Goal: Task Accomplishment & Management: Use online tool/utility

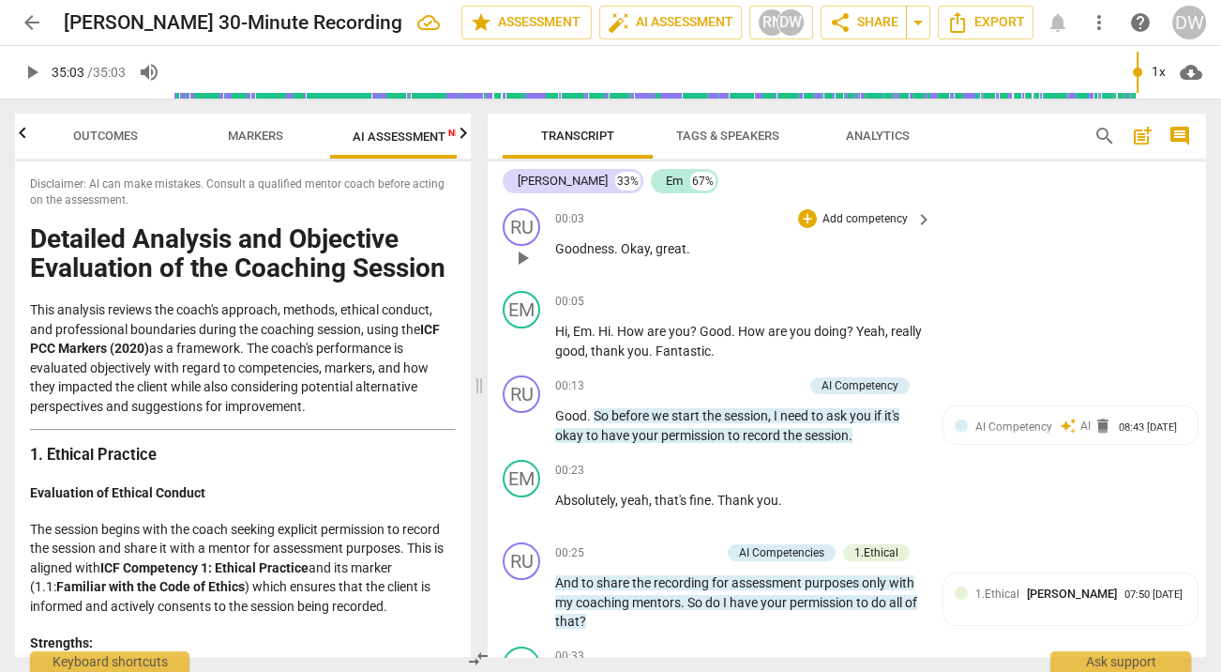
scroll to position [0, 34]
click at [1144, 139] on span "post_add" at bounding box center [1142, 136] width 23 height 23
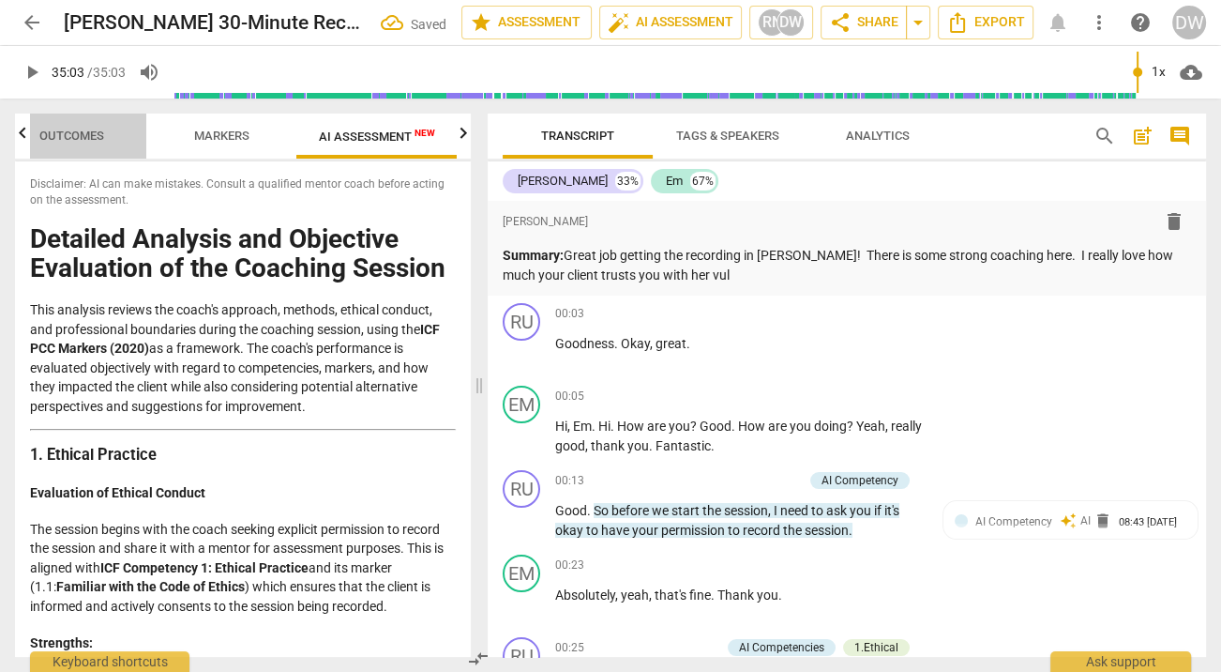
click at [102, 141] on span "Outcomes" at bounding box center [72, 136] width 110 height 25
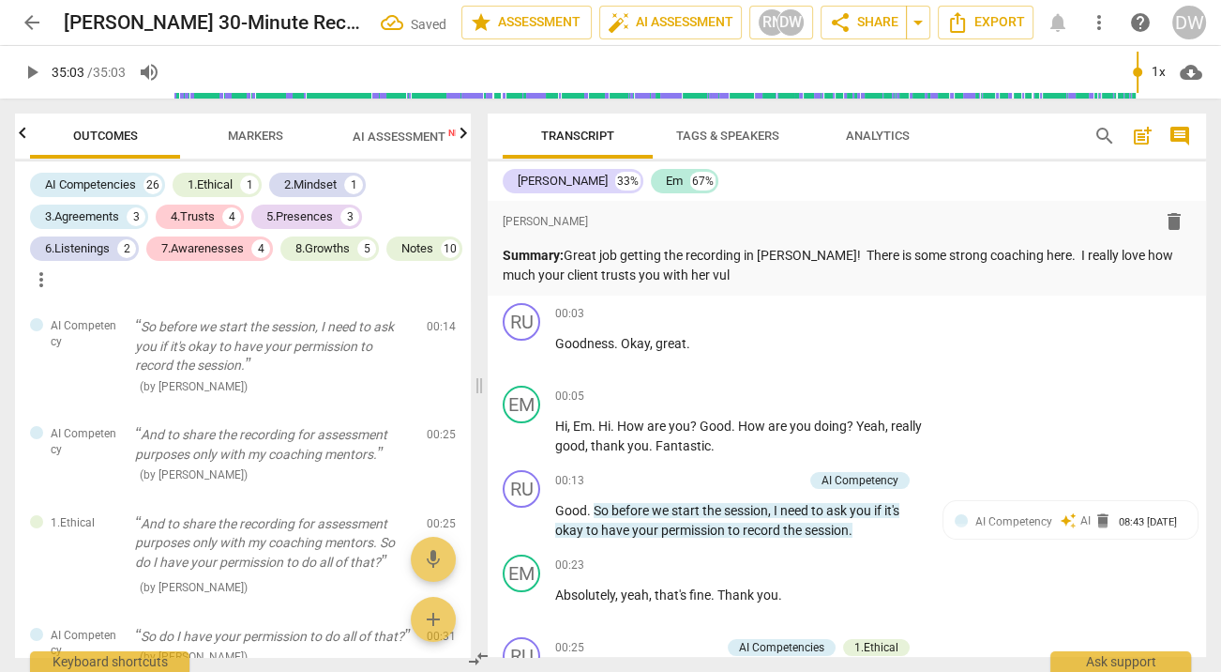
scroll to position [0, 0]
click at [192, 132] on span "Markers" at bounding box center [255, 136] width 150 height 25
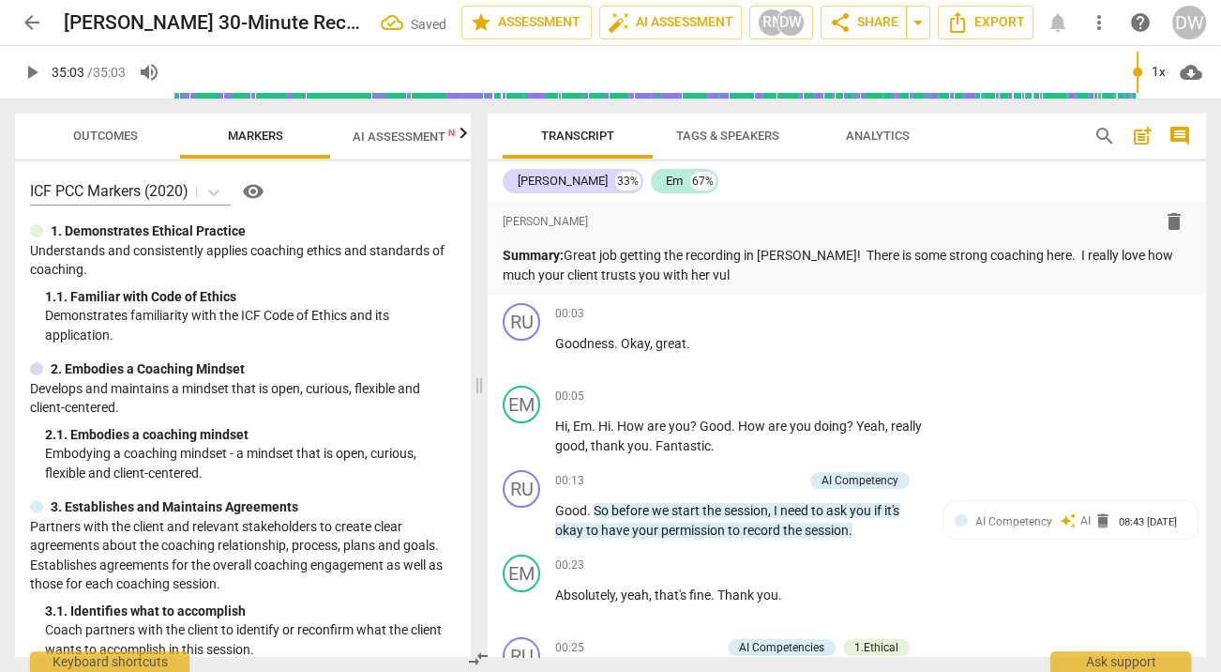
click at [261, 135] on span "Markers" at bounding box center [255, 135] width 55 height 14
click at [470, 131] on icon "button" at bounding box center [463, 133] width 23 height 23
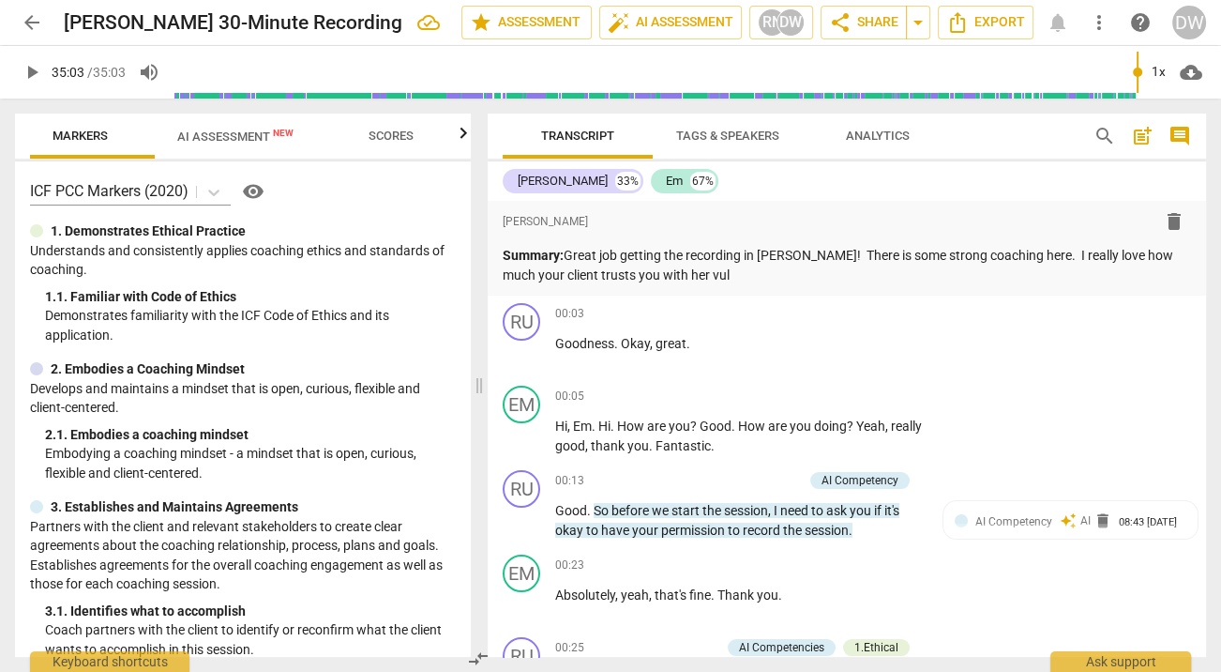
scroll to position [0, 184]
click at [338, 144] on span "Scores" at bounding box center [383, 136] width 90 height 25
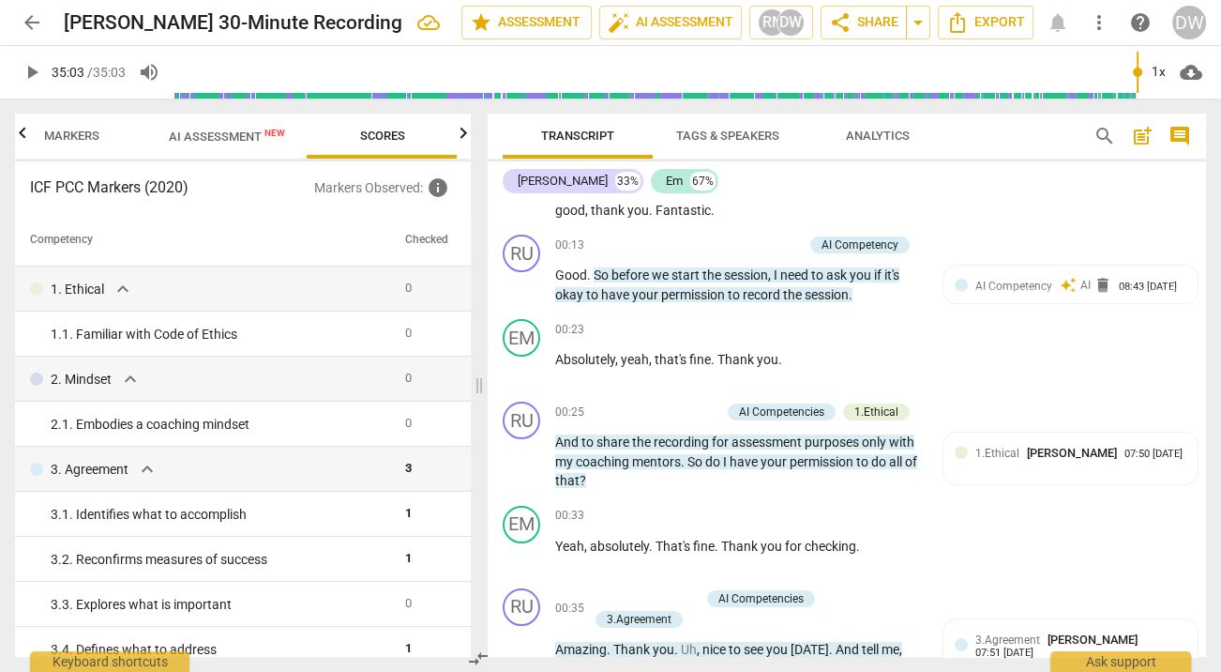
scroll to position [236, 0]
click at [1125, 460] on div "07:50 [DATE]" at bounding box center [1154, 453] width 58 height 12
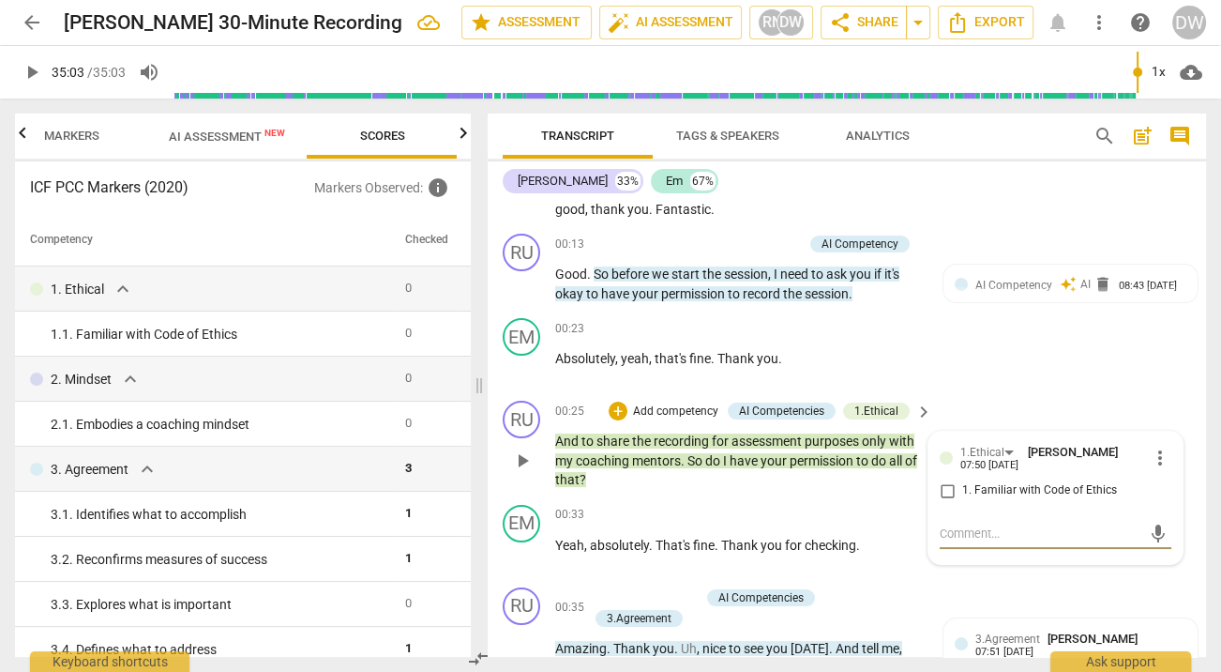
click at [942, 487] on input "1. Familiar with Code of Ethics" at bounding box center [947, 490] width 30 height 23
checkbox input "true"
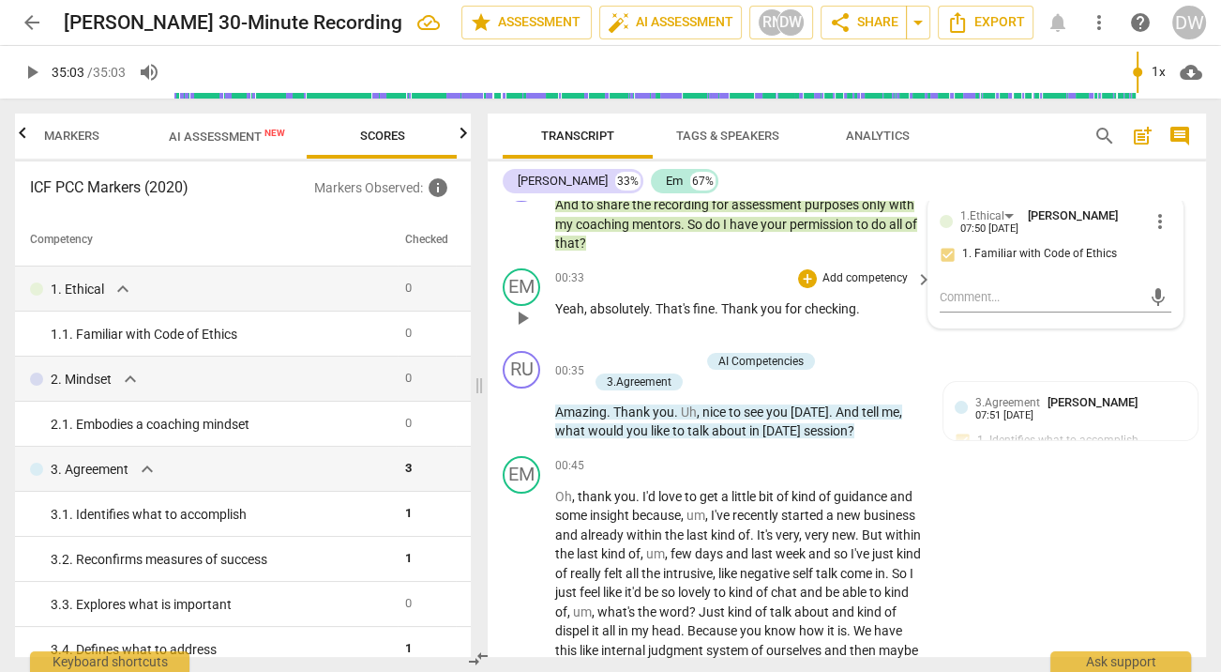
scroll to position [483, 0]
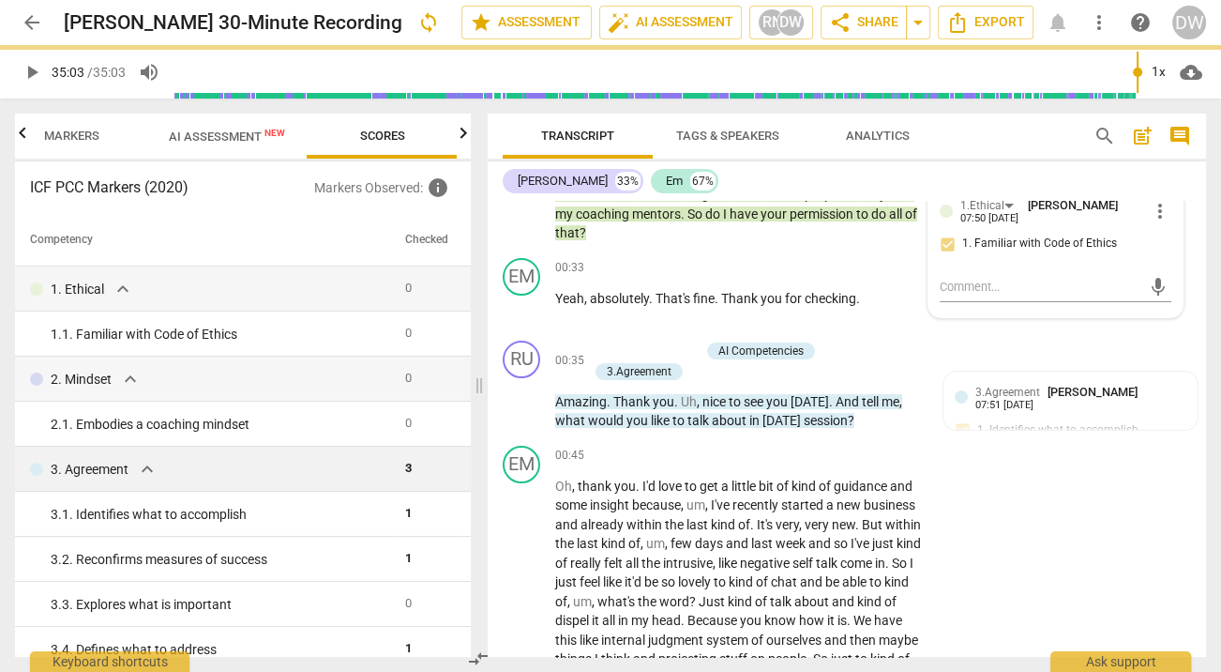
click at [405, 464] on span "3" at bounding box center [408, 468] width 7 height 14
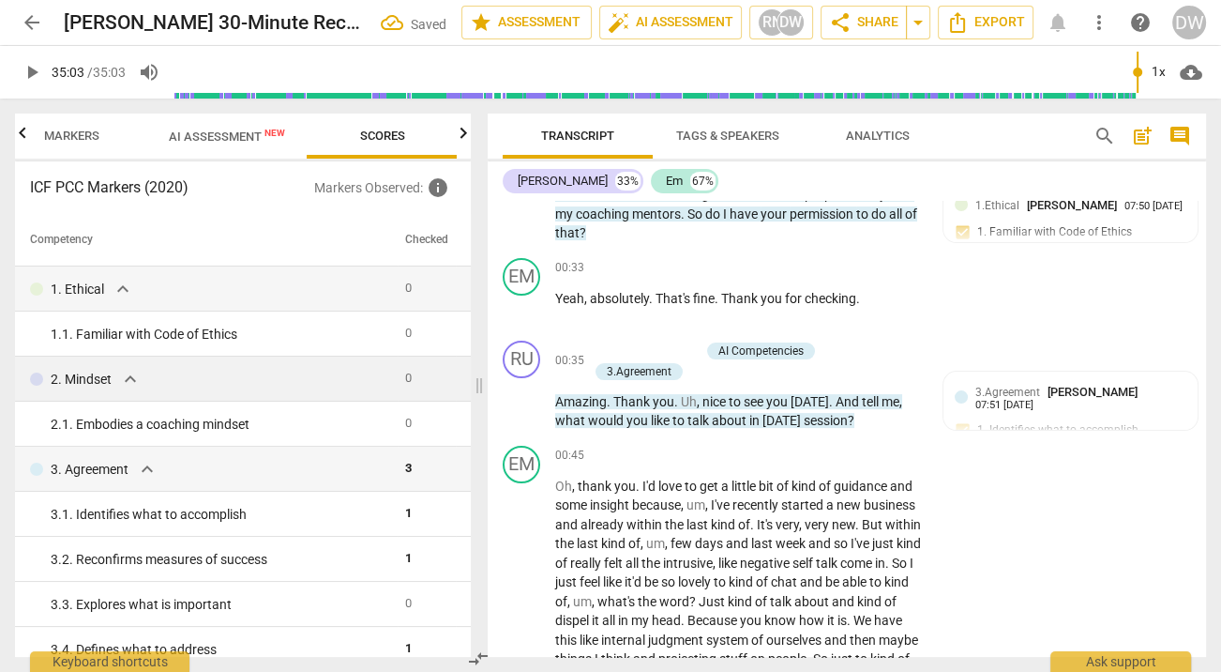
click at [421, 369] on td "0" at bounding box center [427, 378] width 58 height 45
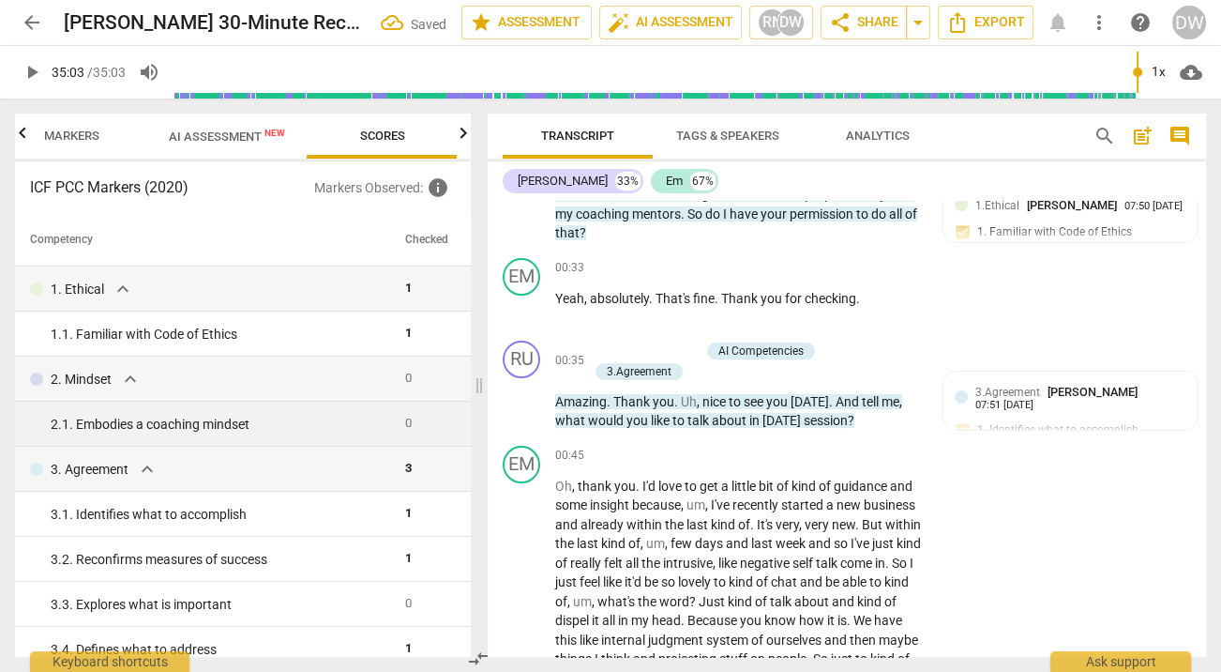
click at [294, 435] on td "2. 1. Embodies a coaching mindset" at bounding box center [206, 423] width 383 height 45
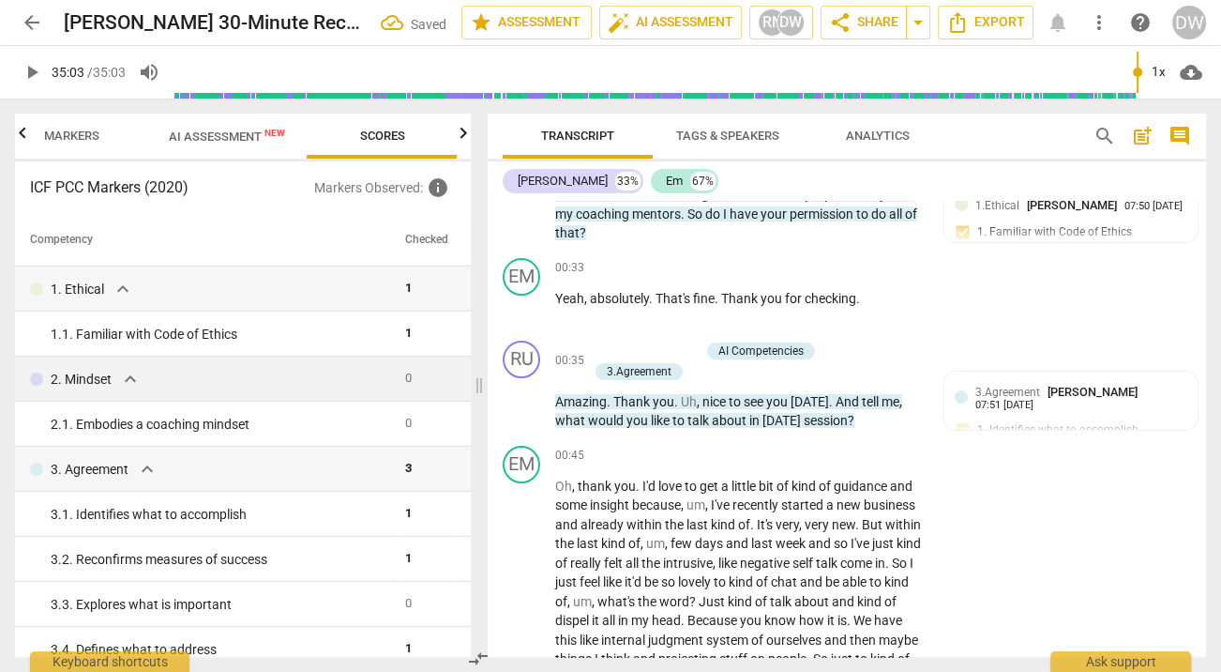
click at [285, 377] on div "2. Mindset expand_more" at bounding box center [210, 379] width 360 height 23
click at [93, 144] on span "Markers" at bounding box center [72, 136] width 100 height 25
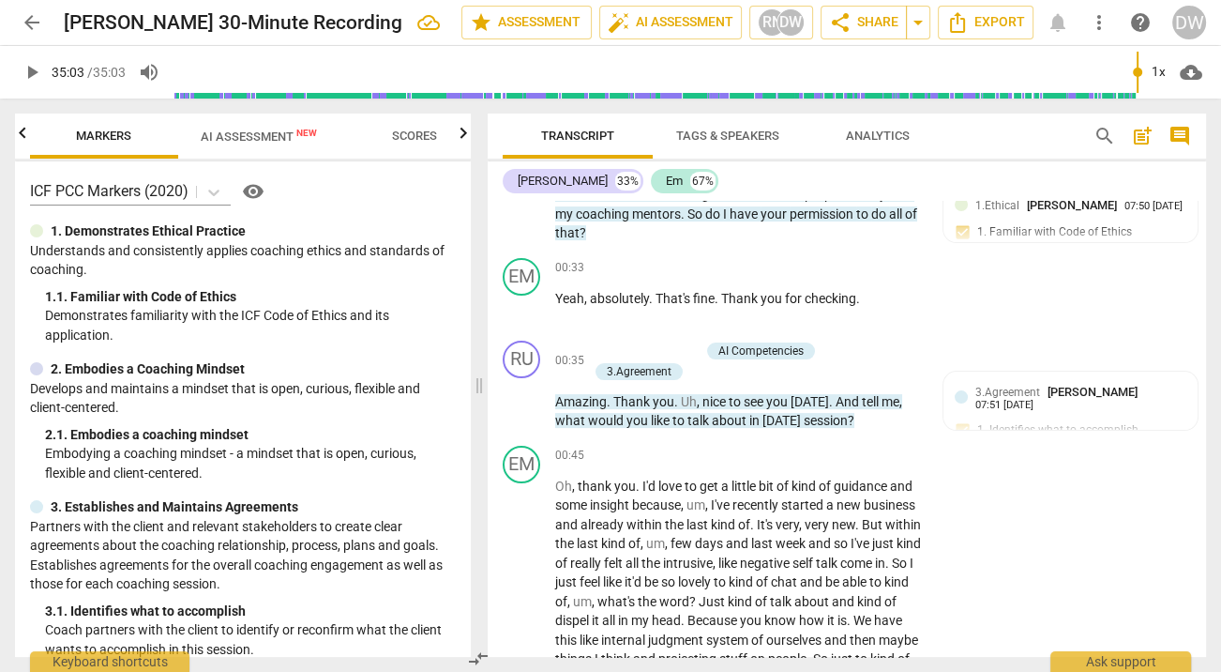
scroll to position [0, 150]
click at [406, 140] on span "Scores" at bounding box center [416, 135] width 45 height 14
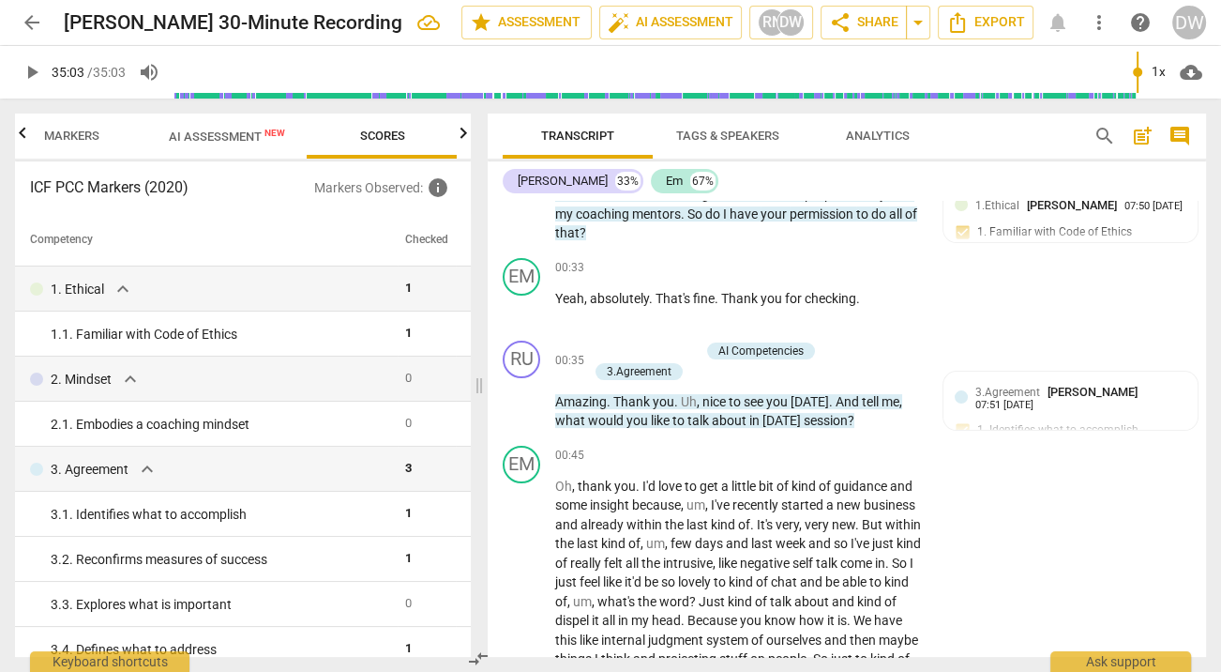
click at [79, 149] on button "Markers" at bounding box center [71, 135] width 150 height 45
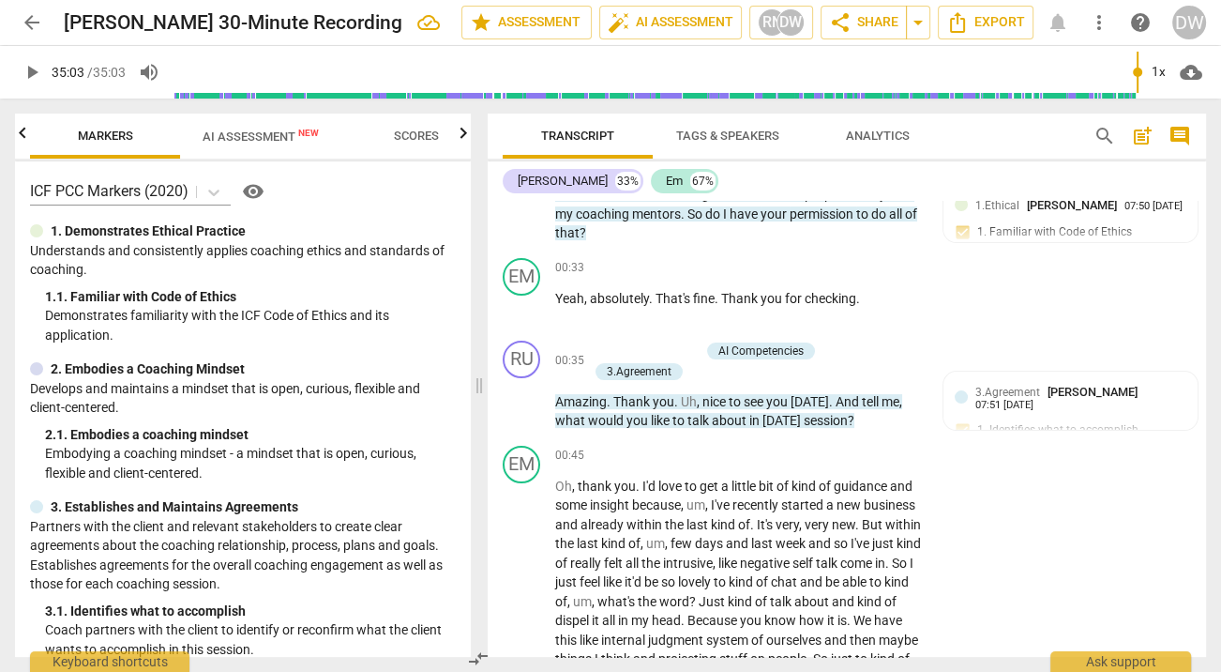
click at [25, 144] on icon "button" at bounding box center [22, 133] width 23 height 23
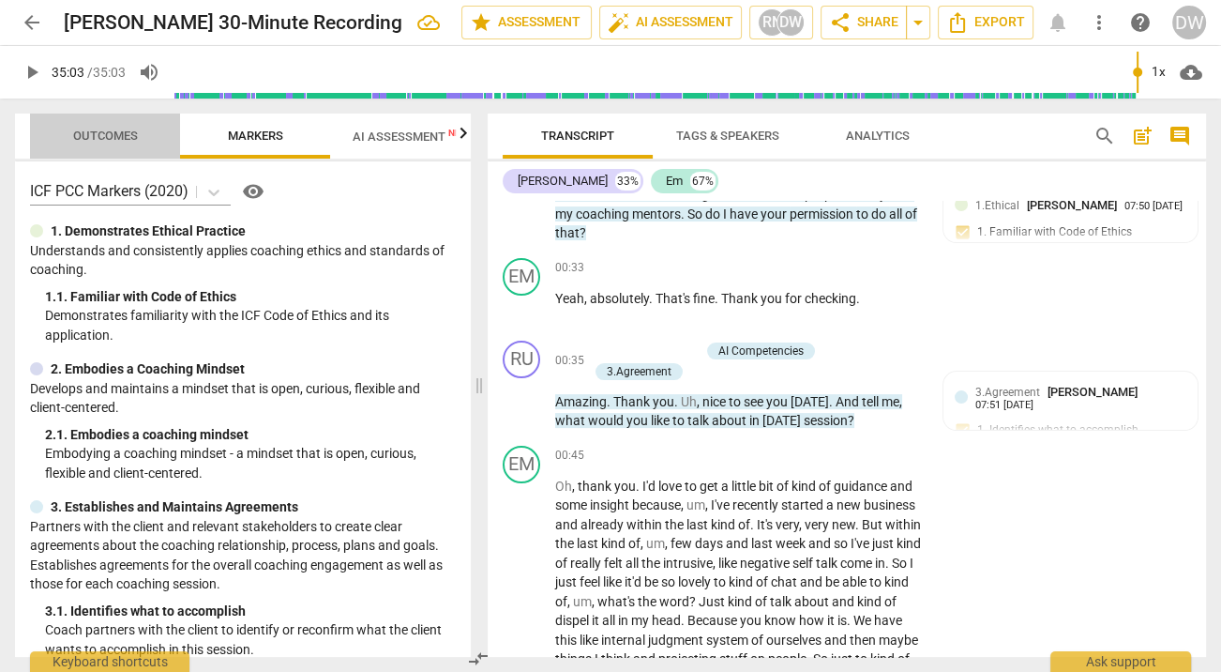
click at [114, 141] on span "Outcomes" at bounding box center [105, 135] width 65 height 14
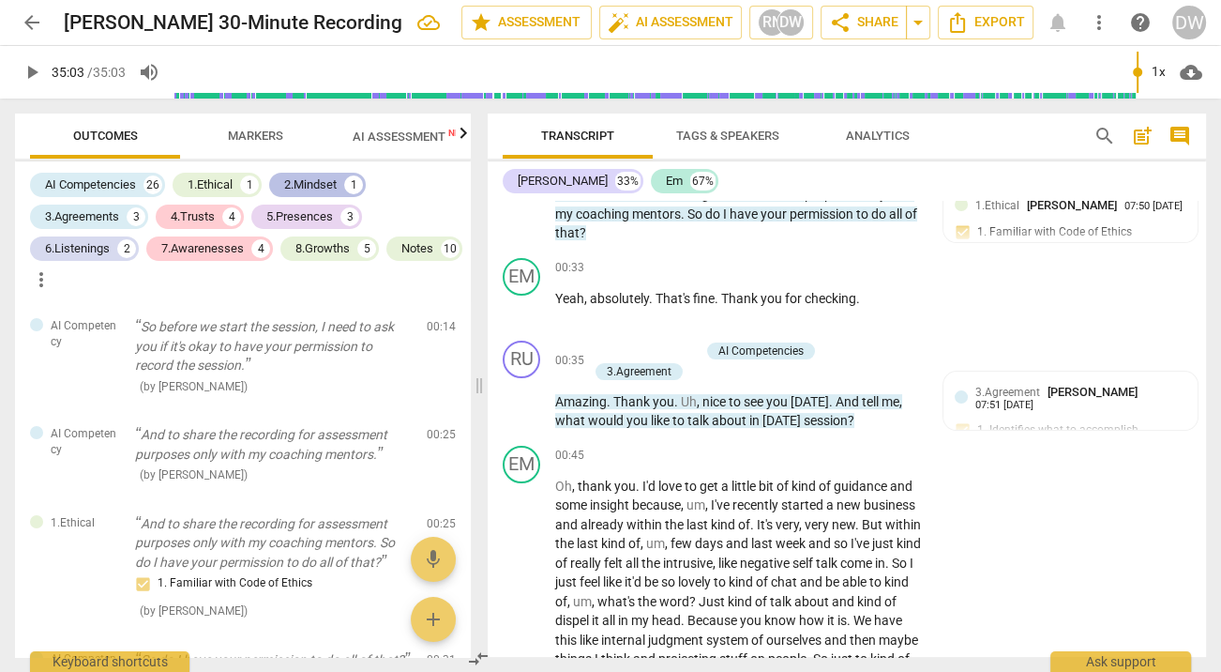
click at [320, 180] on div "2.Mindset" at bounding box center [310, 184] width 53 height 19
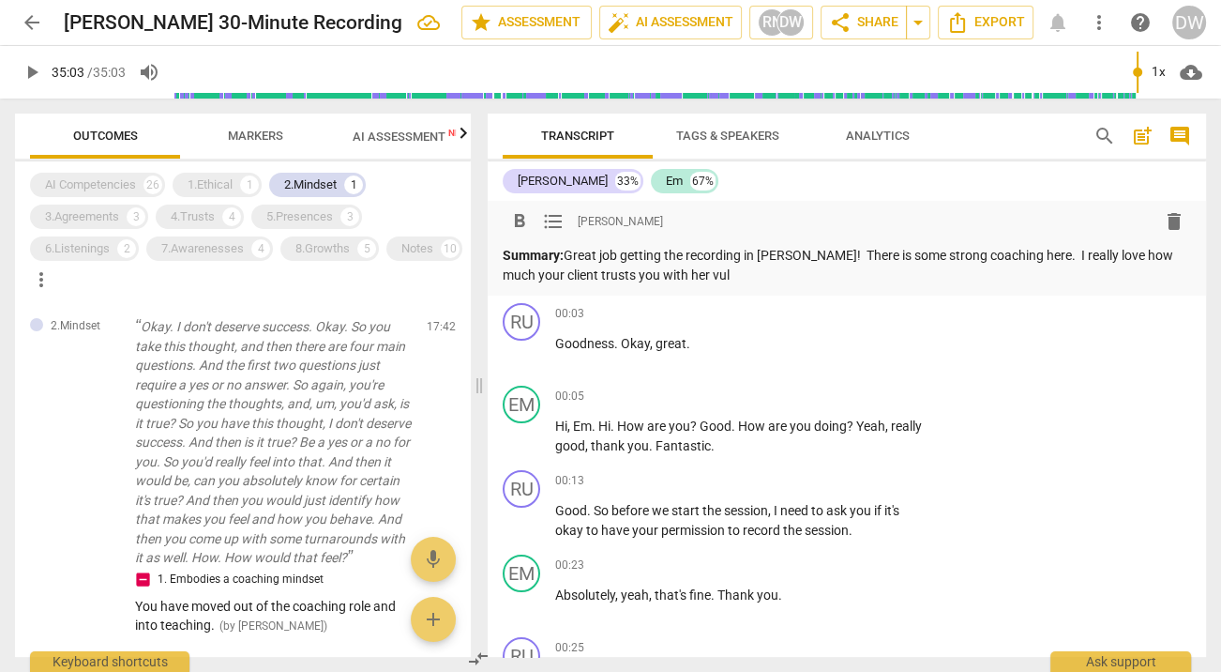
click at [740, 278] on p "Summary: Great job getting the recording in [PERSON_NAME]! There is some strong…" at bounding box center [847, 265] width 688 height 38
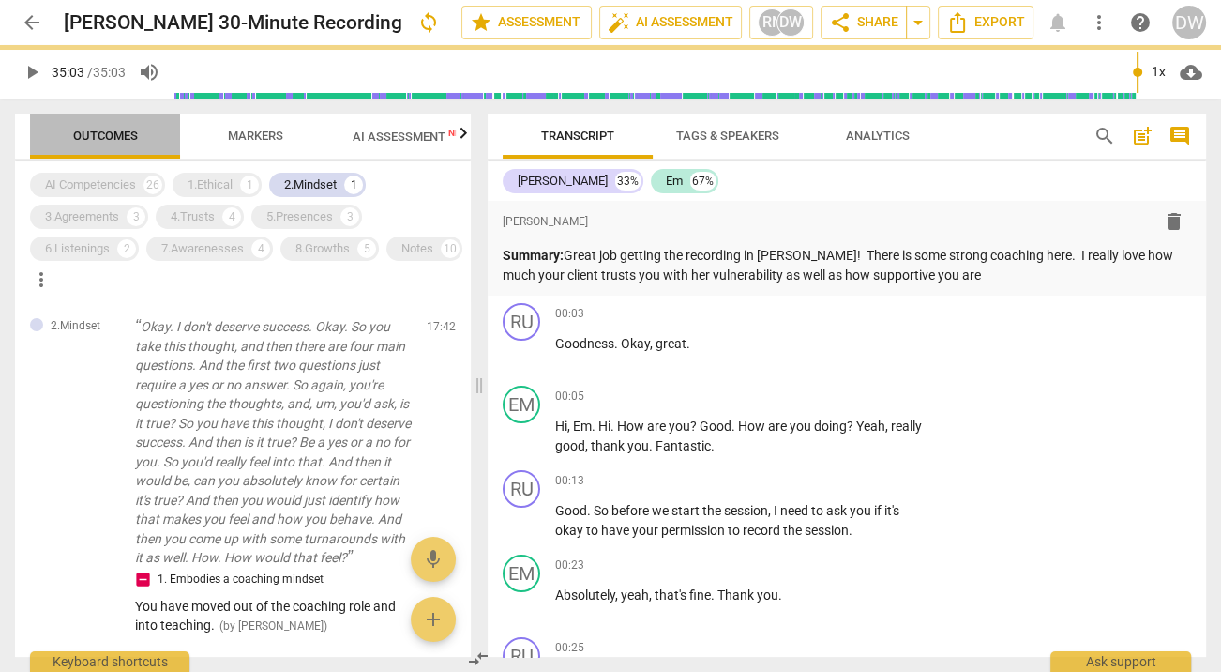
click at [71, 143] on span "Outcomes" at bounding box center [106, 136] width 110 height 25
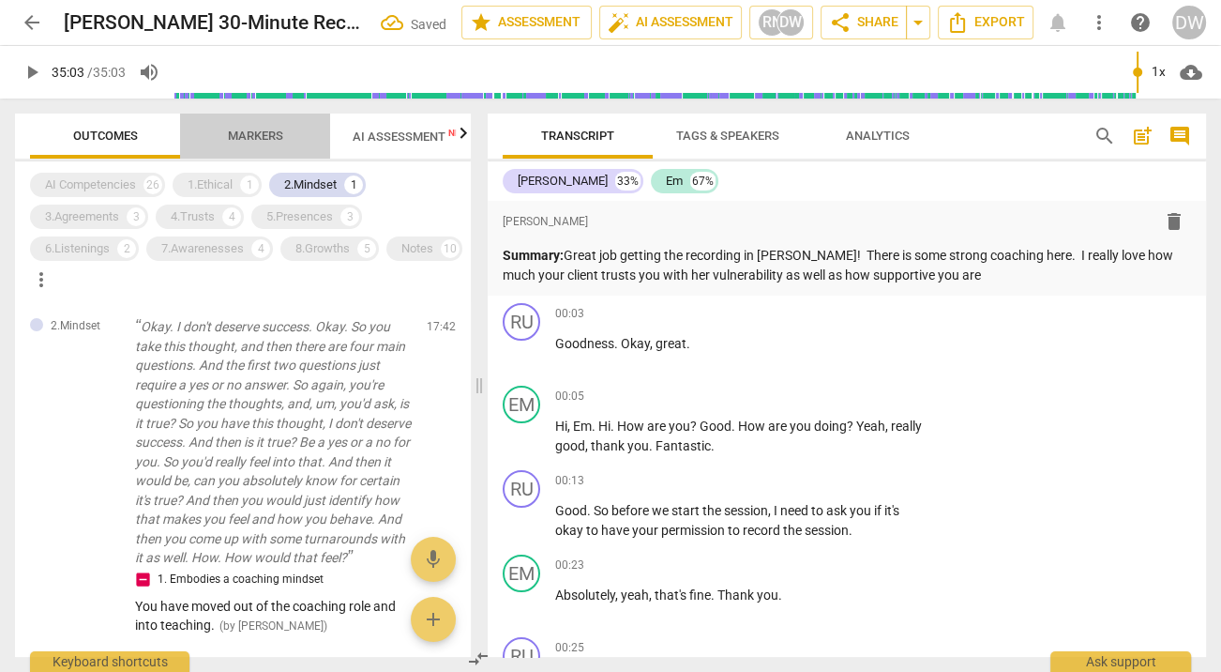
click at [256, 136] on span "Markers" at bounding box center [255, 135] width 55 height 14
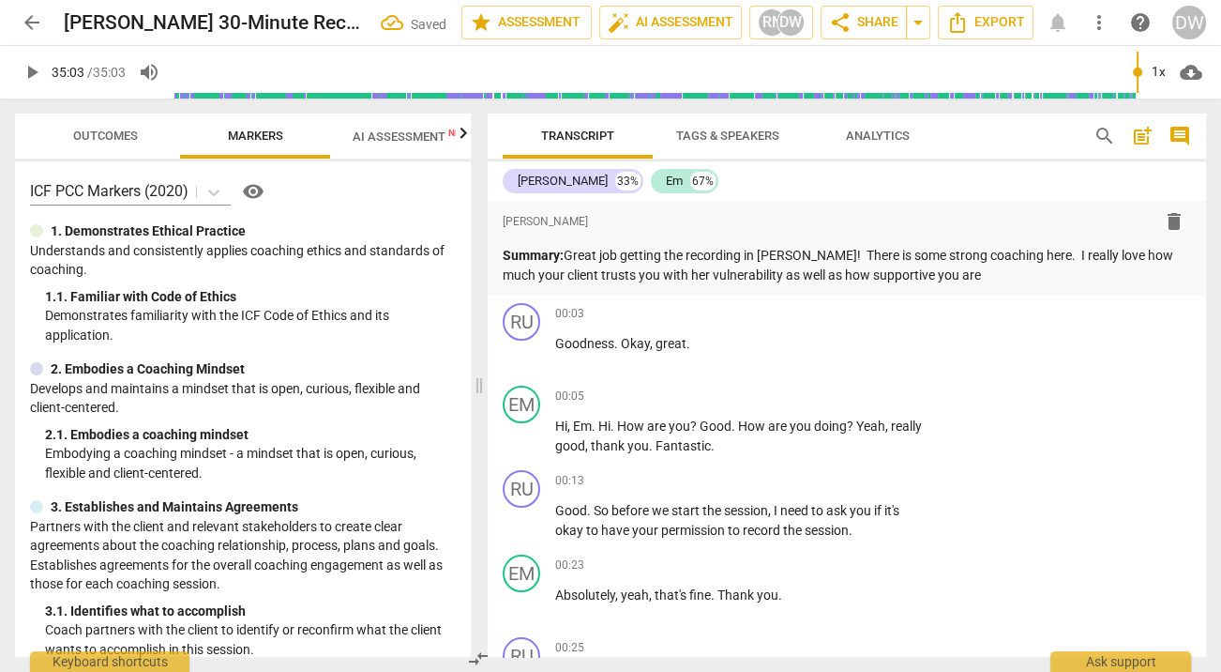
click at [461, 131] on icon "button" at bounding box center [464, 132] width 7 height 11
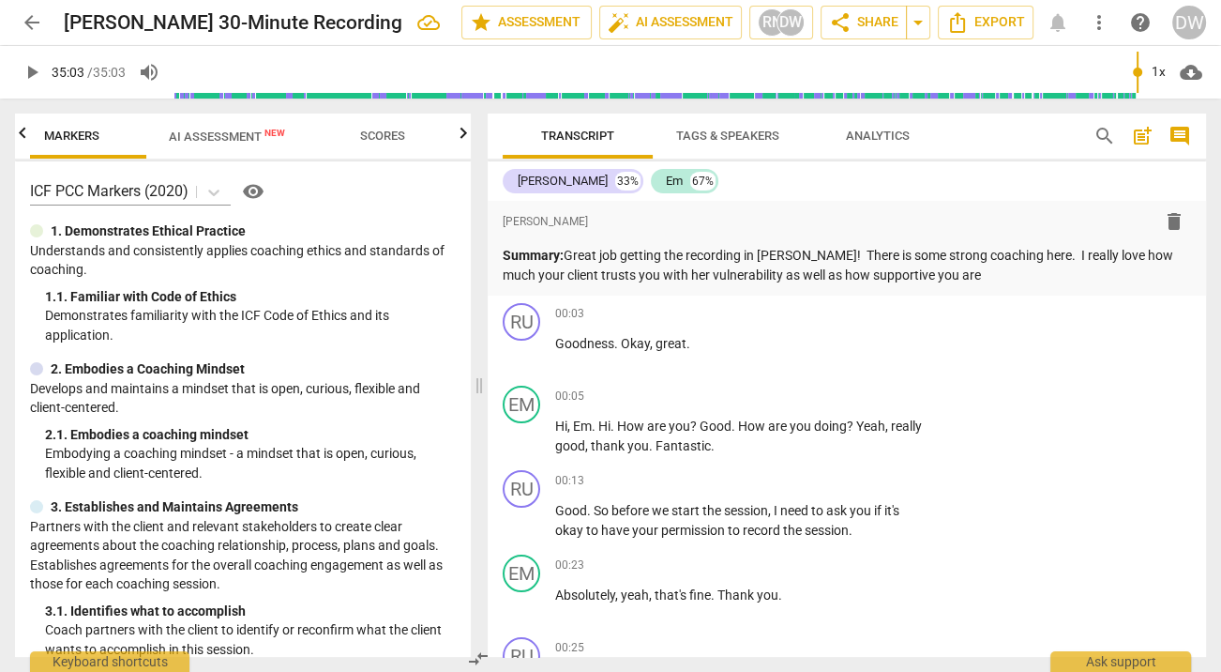
click at [372, 137] on span "Scores" at bounding box center [382, 135] width 45 height 14
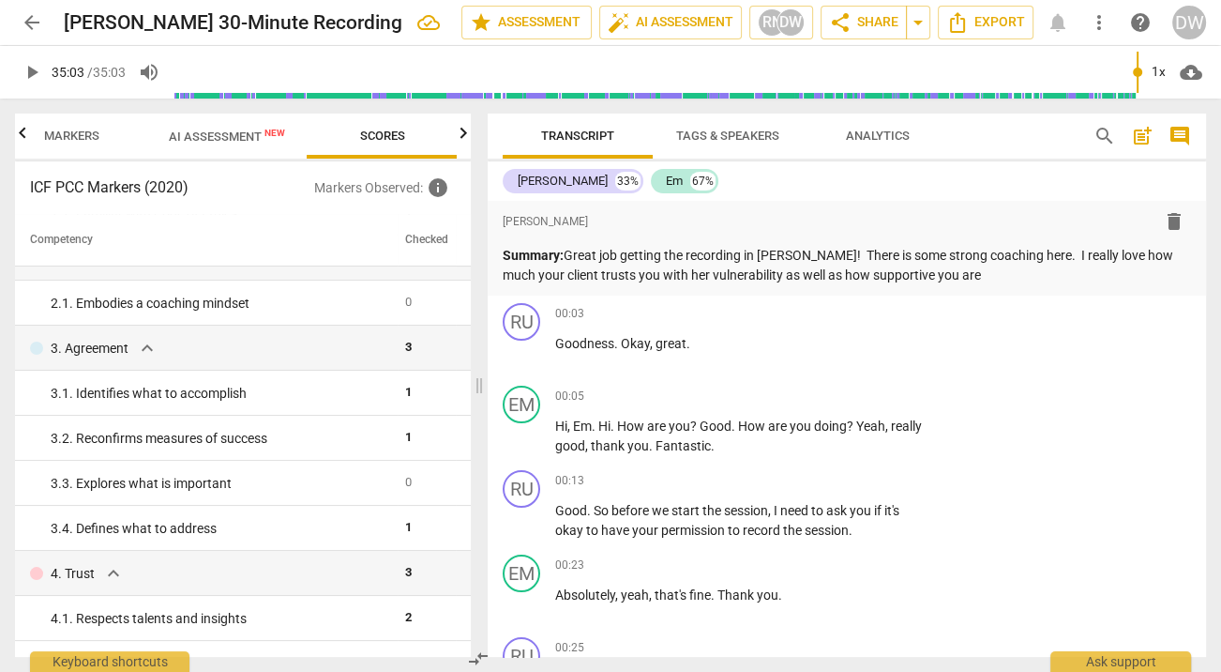
scroll to position [81, 0]
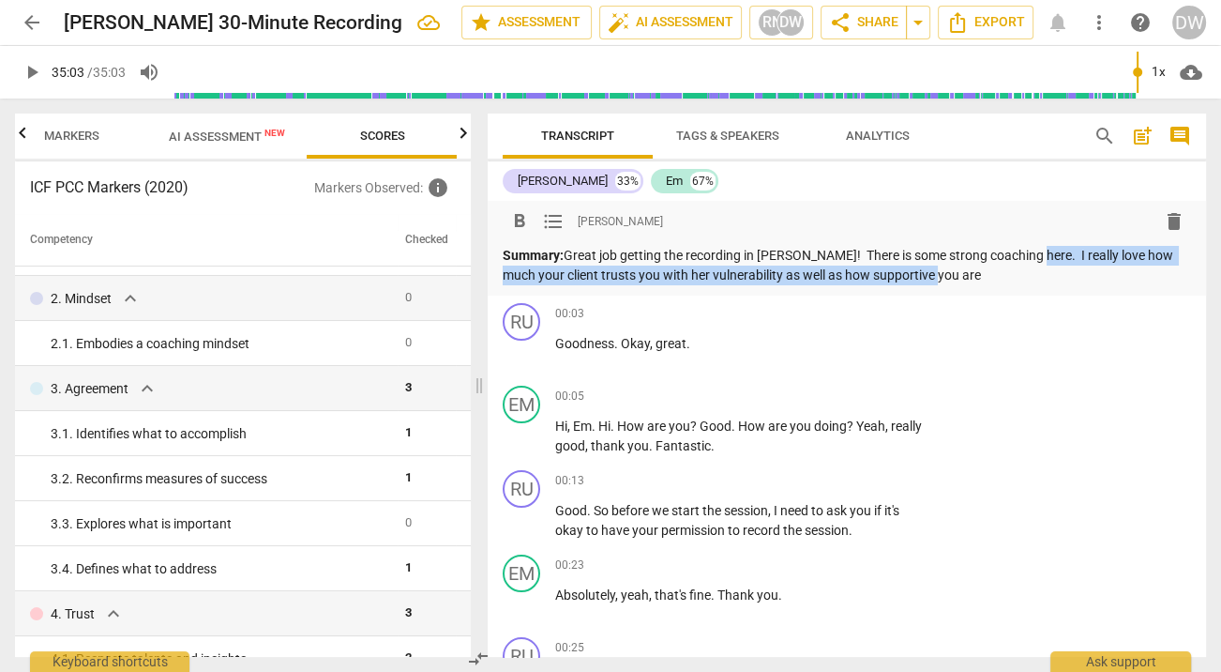
drag, startPoint x: 1019, startPoint y: 256, endPoint x: 1019, endPoint y: 269, distance: 13.1
click at [1019, 269] on p "Summary: Great job getting the recording in [PERSON_NAME]! There is some strong…" at bounding box center [847, 265] width 688 height 38
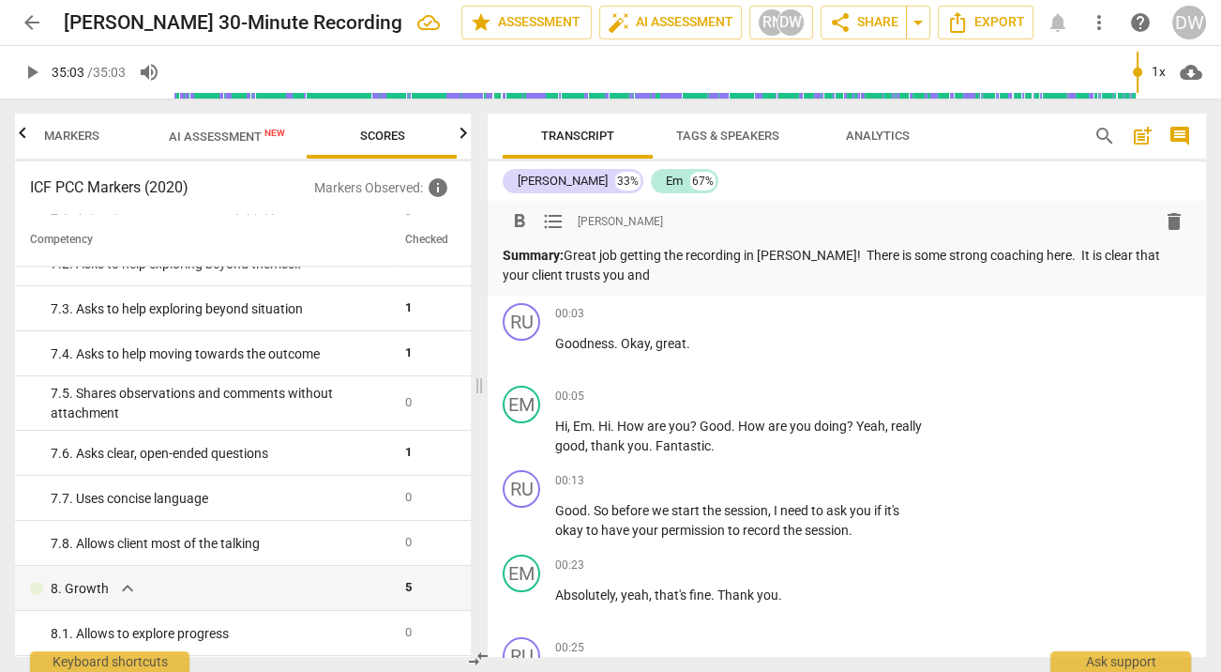
scroll to position [1377, 0]
click at [188, 139] on span "AI Assessment New" at bounding box center [227, 136] width 116 height 14
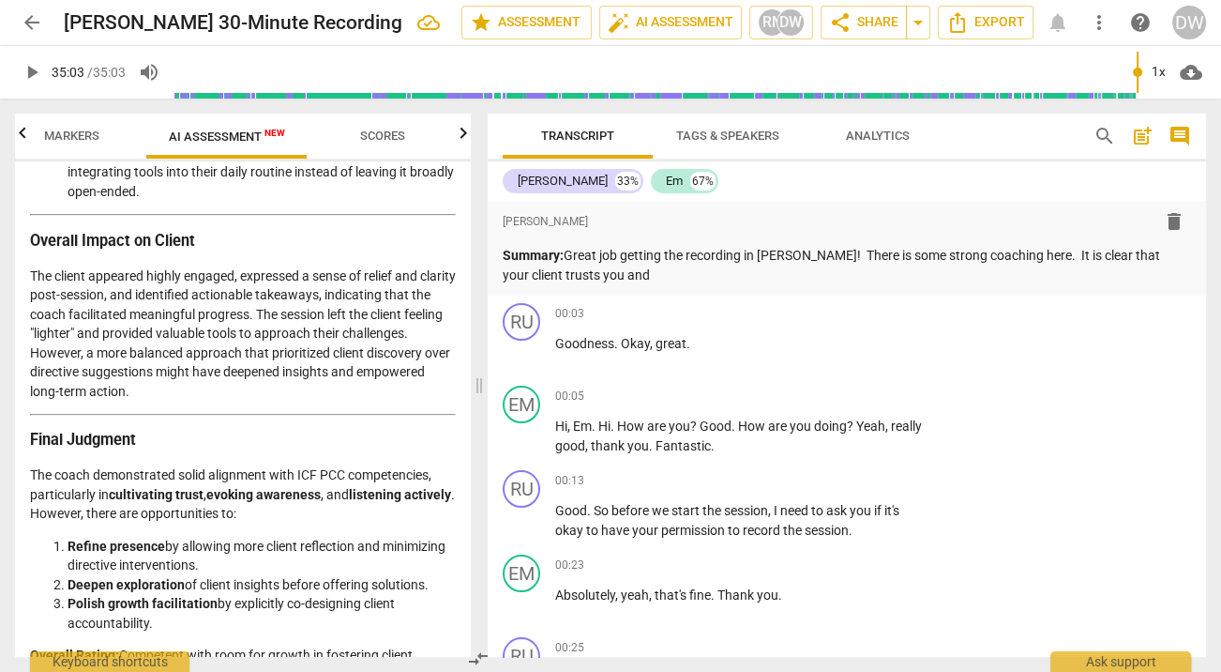
scroll to position [4483, 0]
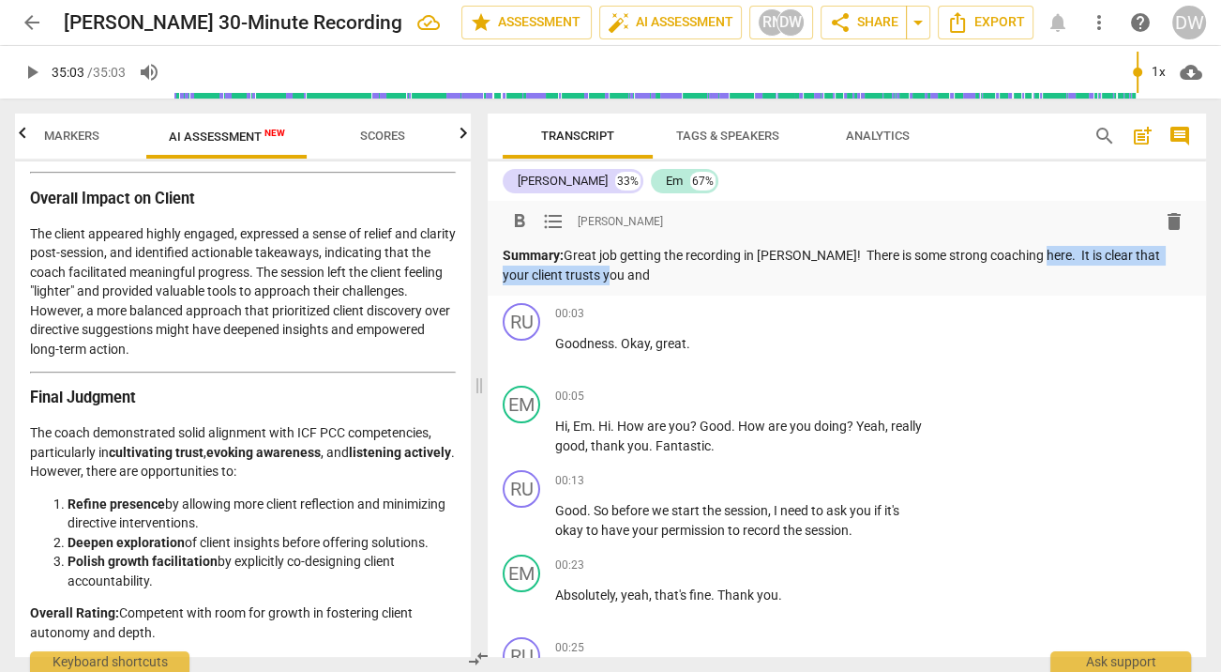
drag, startPoint x: 1020, startPoint y: 256, endPoint x: 1020, endPoint y: 269, distance: 13.1
click at [1020, 269] on p "Summary: Great job getting the recording in [PERSON_NAME]! There is some strong…" at bounding box center [847, 265] width 688 height 38
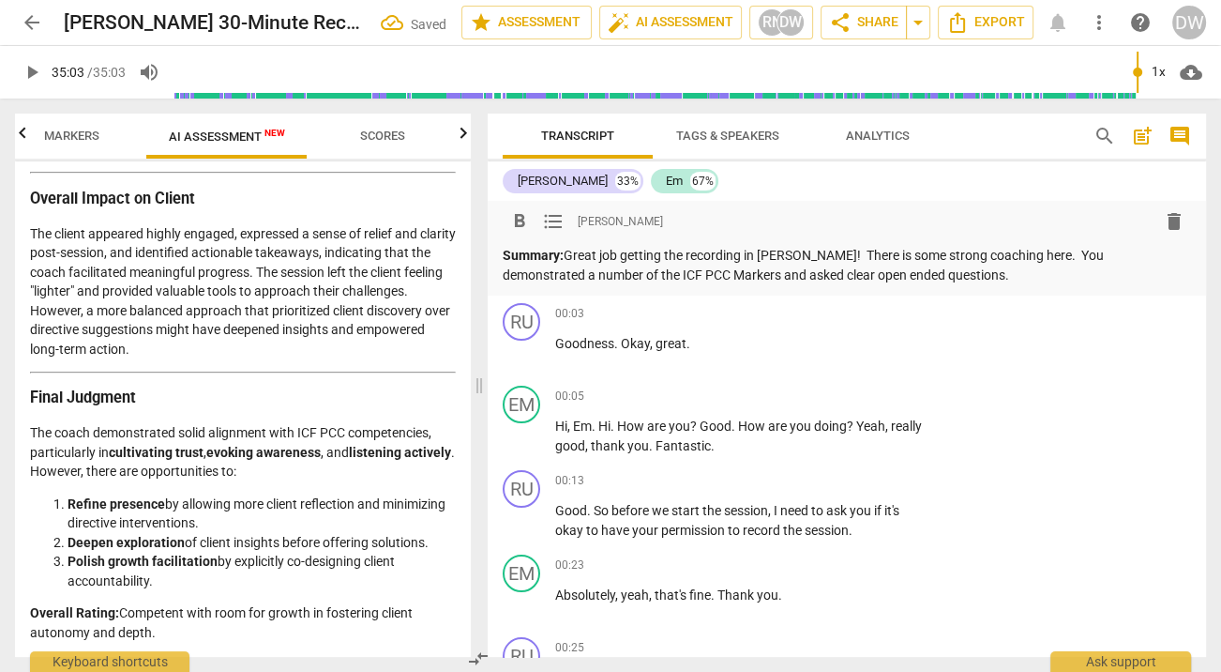
click at [356, 133] on span "Scores" at bounding box center [383, 136] width 90 height 25
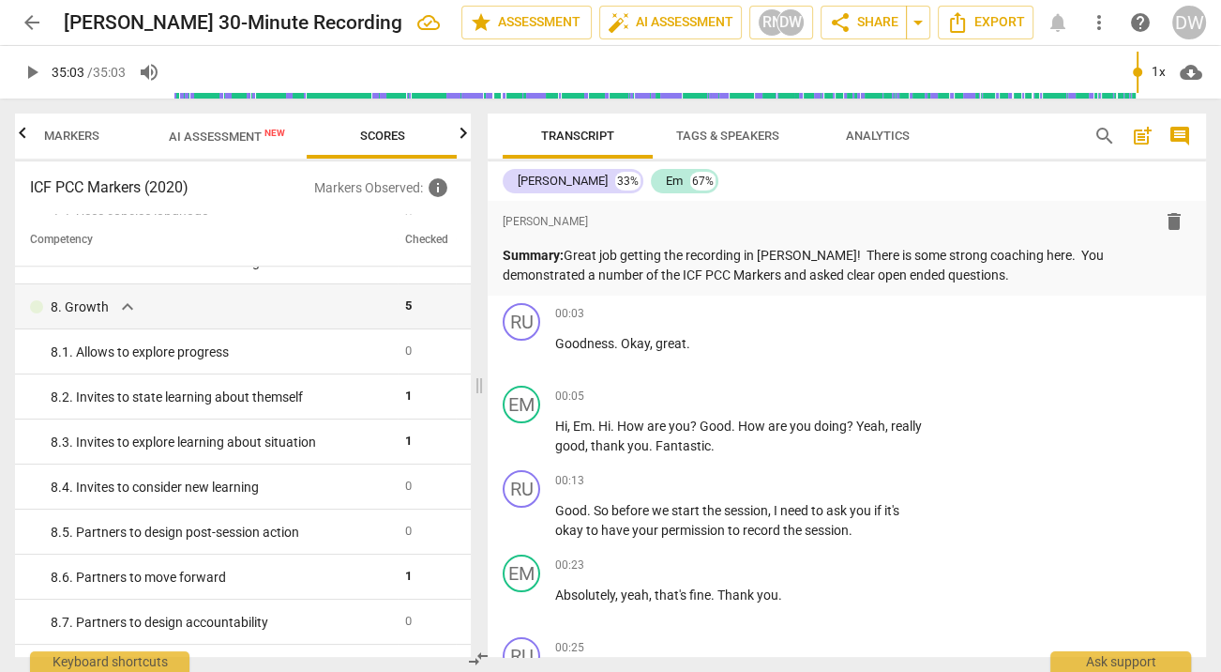
scroll to position [1660, 0]
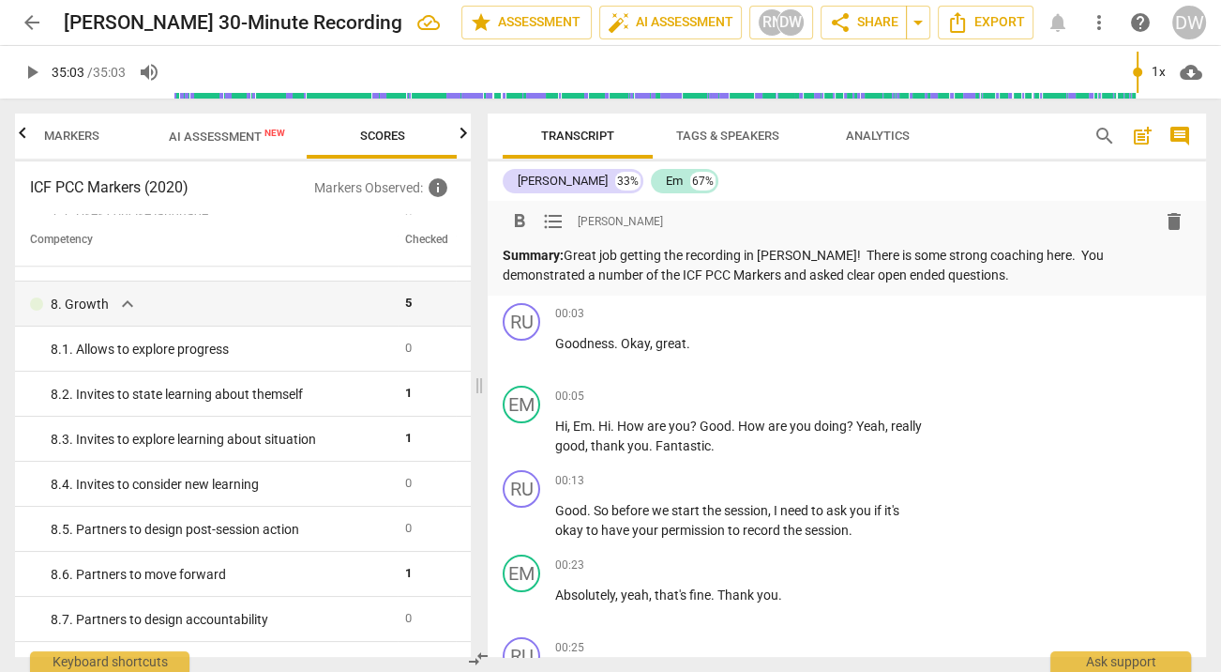
click at [960, 268] on p "Summary: Great job getting the recording in [PERSON_NAME]! There is some strong…" at bounding box center [847, 265] width 688 height 38
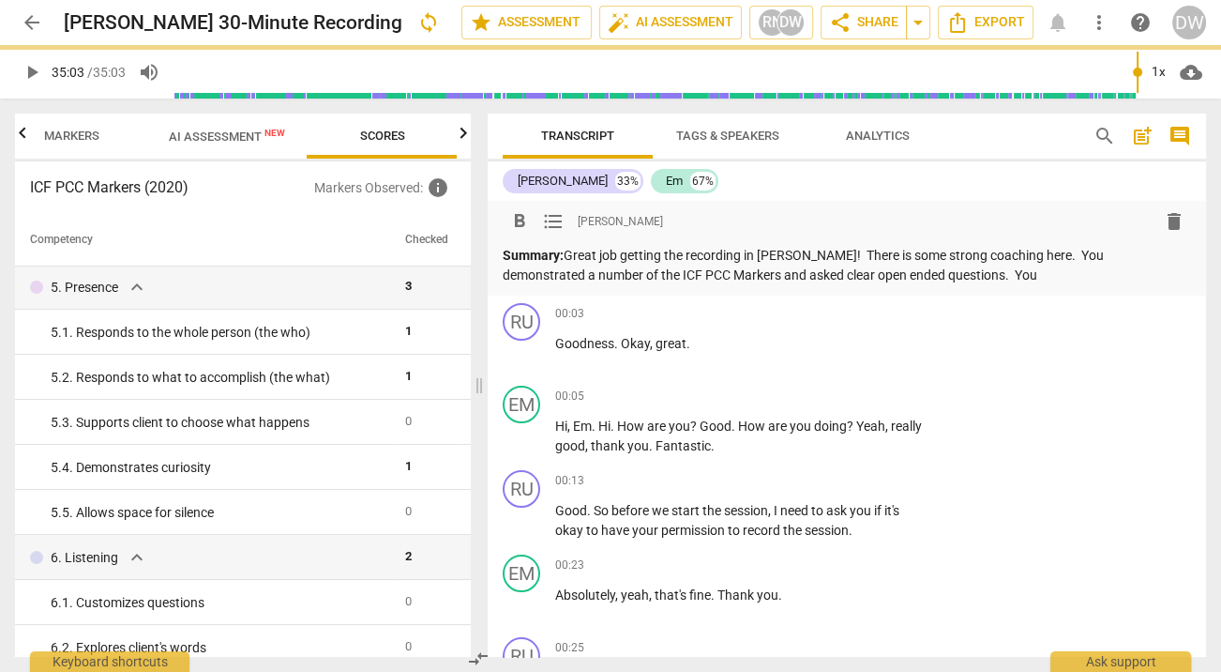
scroll to position [0, 0]
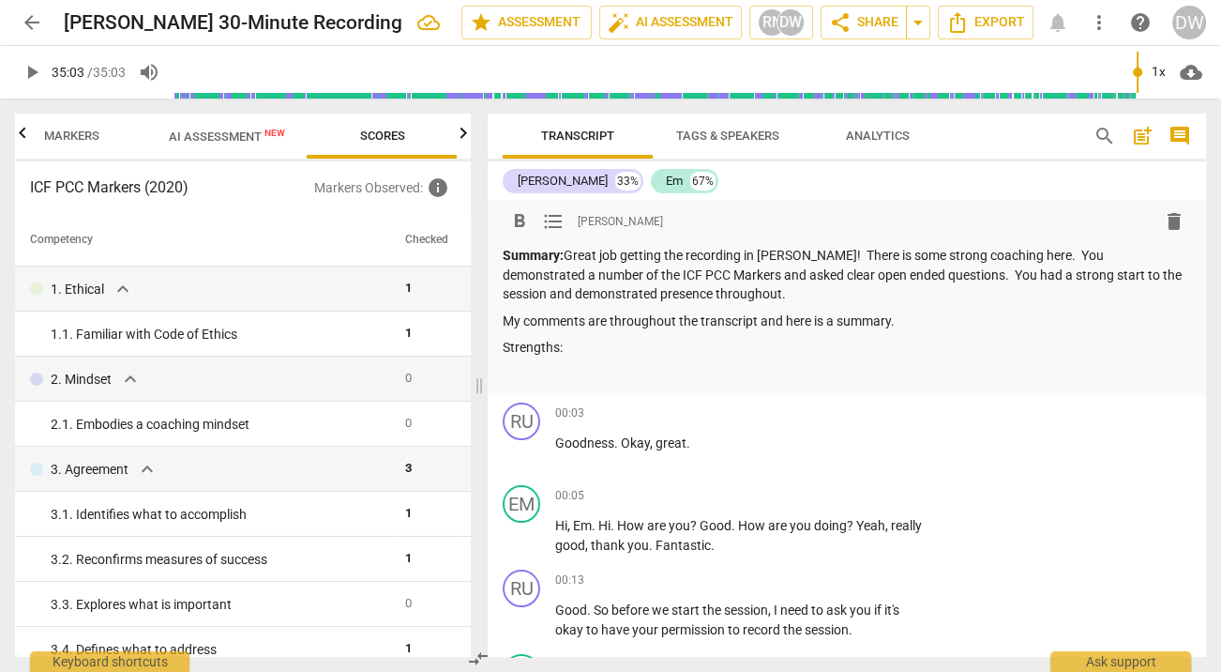
click at [552, 217] on span "format_list_bulleted" at bounding box center [553, 221] width 23 height 23
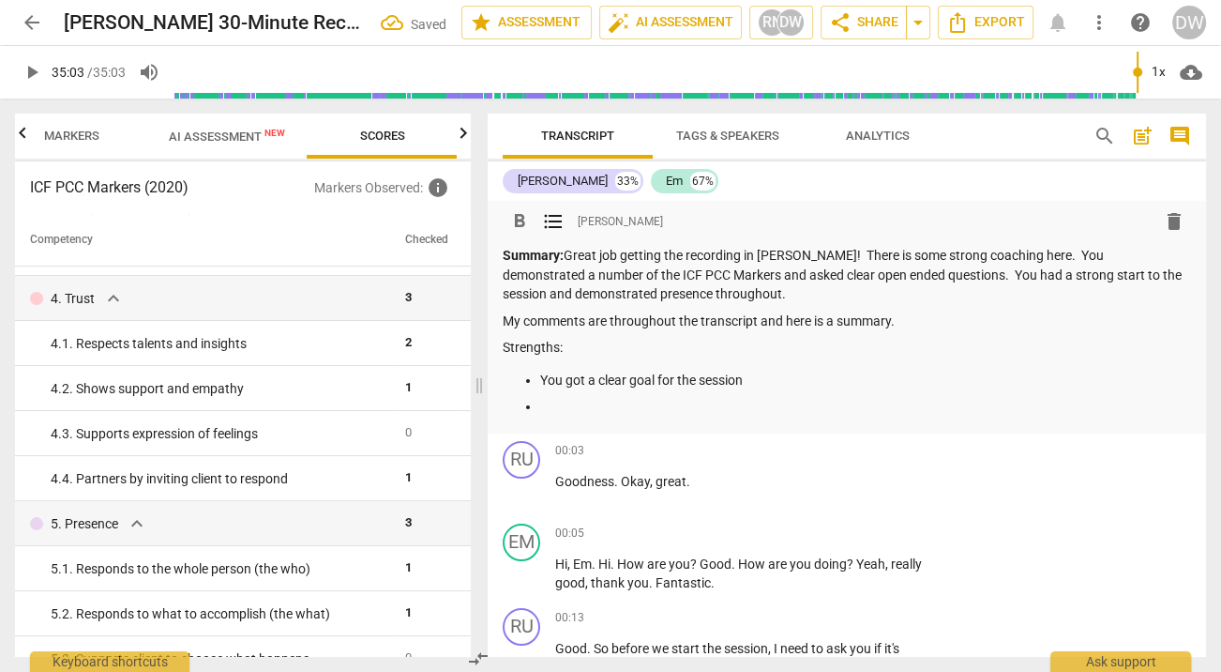
scroll to position [400, 0]
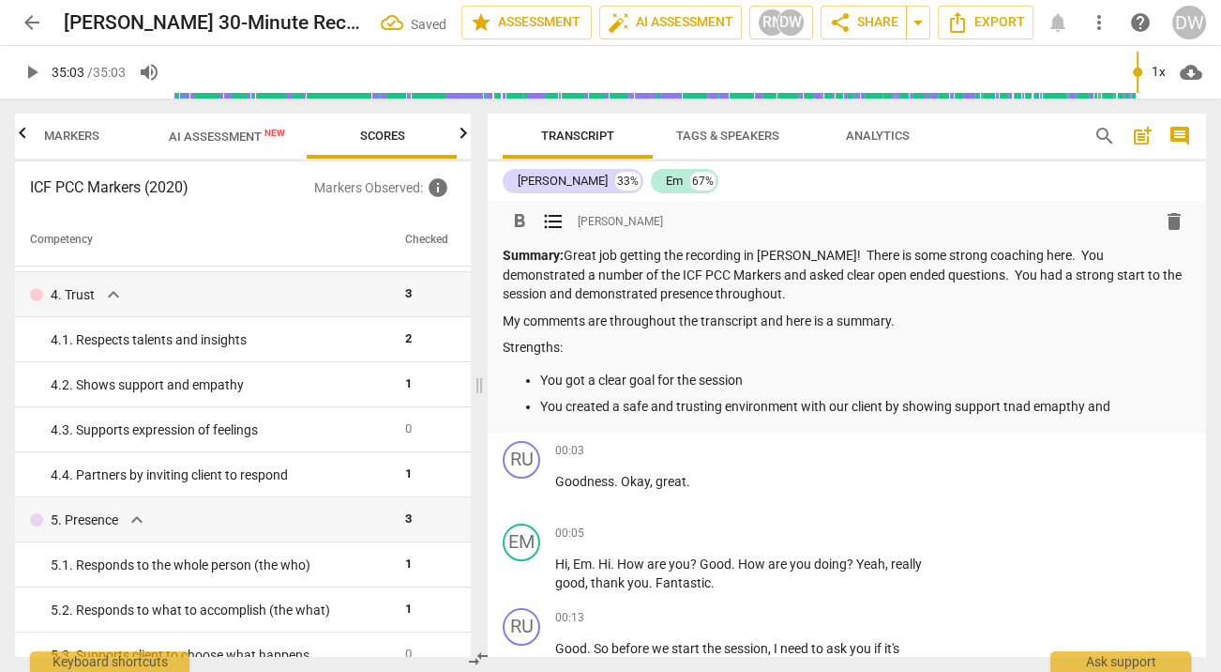
click at [1008, 404] on p "You created a safe and trusting environment with our client by showing support …" at bounding box center [865, 407] width 651 height 20
click at [1059, 410] on p "You created a safe and trusting environment with our client by showing support …" at bounding box center [865, 407] width 651 height 20
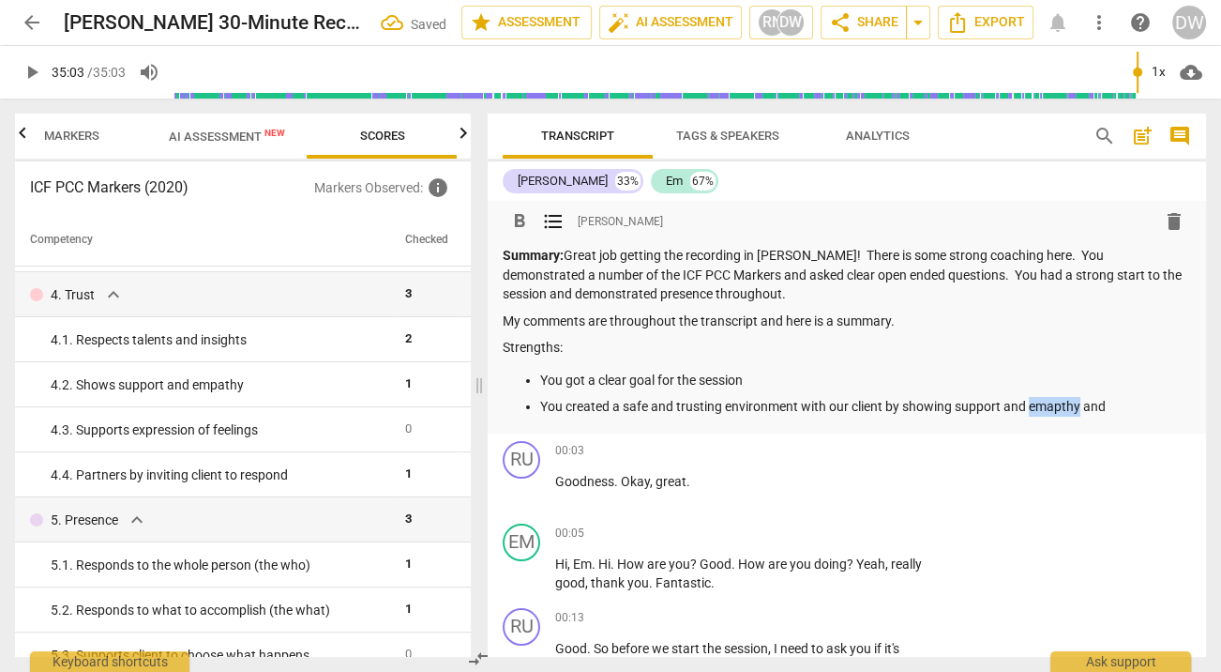
click at [1095, 408] on p "You created a safe and trusting environment with our client by showing support …" at bounding box center [865, 407] width 651 height 20
click at [1050, 408] on p "You created a safe and trusting environment with our client by showing support …" at bounding box center [865, 407] width 651 height 20
click at [1050, 413] on p "You created a safe and trusting environment with our client by showing support …" at bounding box center [865, 407] width 651 height 20
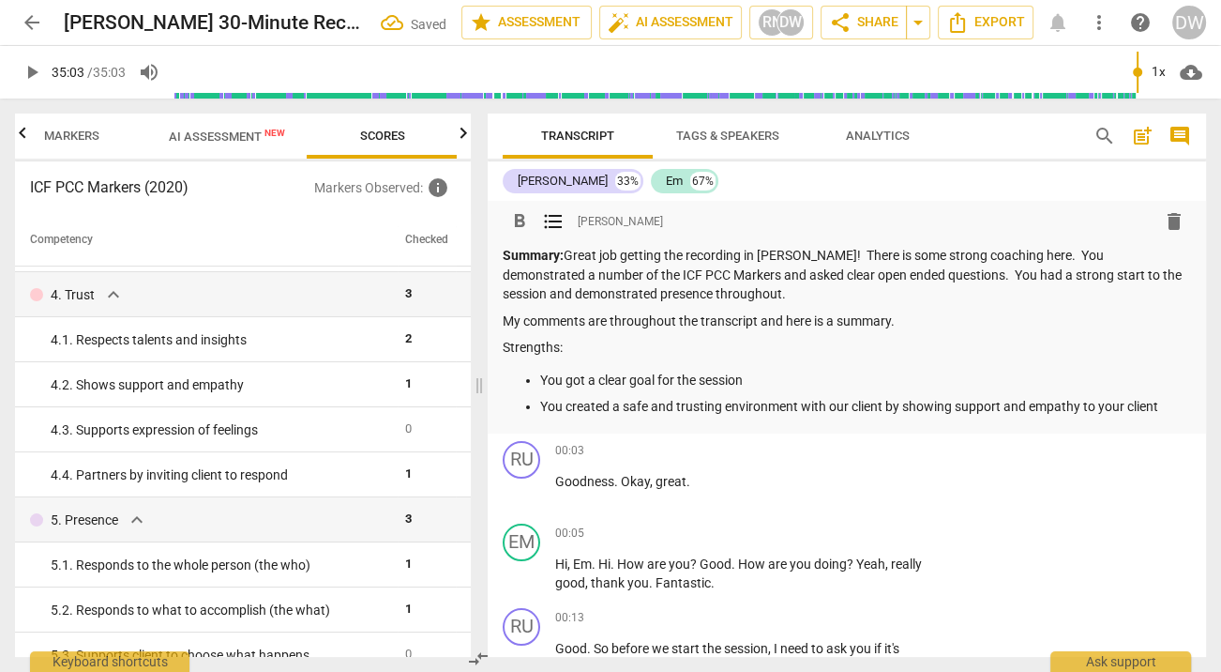
click at [1162, 394] on ul "You got a clear goal for the session You created a safe and trusting environmen…" at bounding box center [847, 393] width 688 height 46
click at [1164, 408] on p "You created a safe and trusting environment with our client by showing support …" at bounding box center [865, 407] width 651 height 20
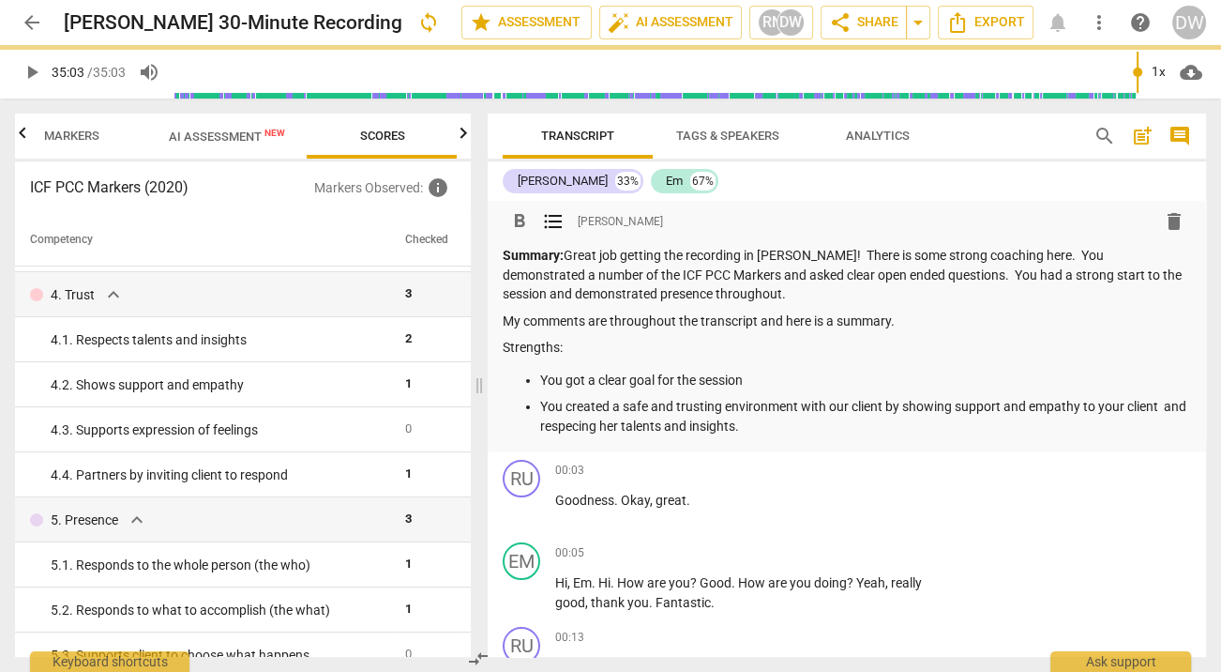
click at [586, 426] on p "You created a safe and trusting environment with our client by showing support …" at bounding box center [865, 416] width 651 height 38
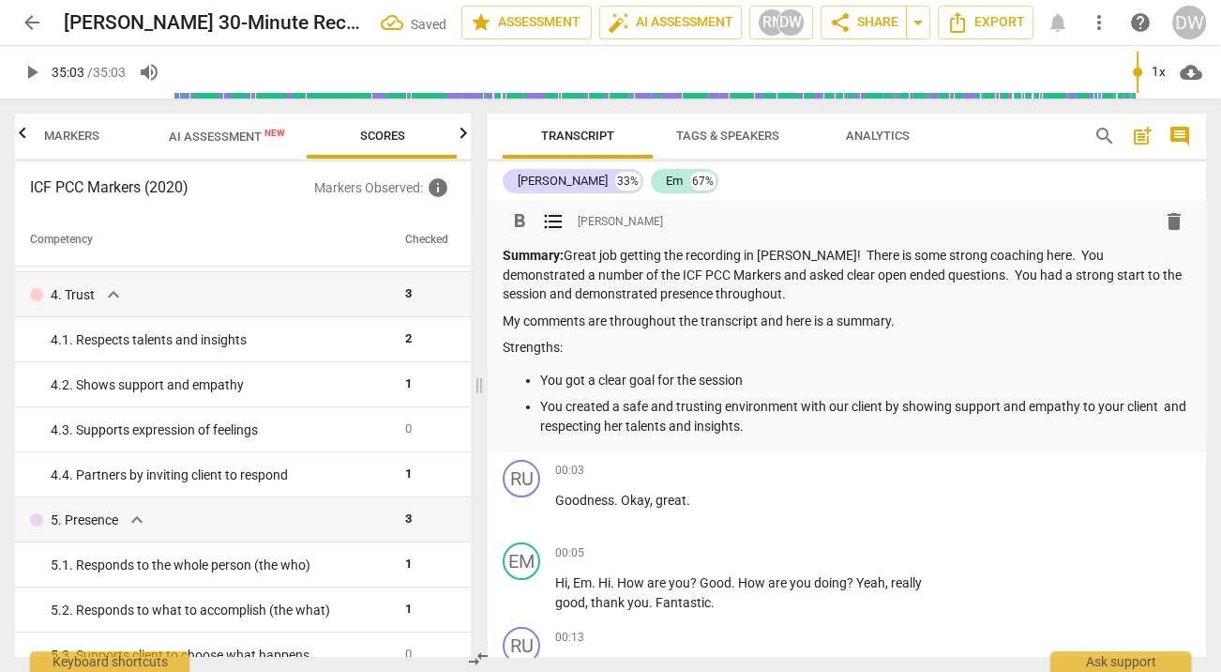
click at [803, 424] on p "You created a safe and trusting environment with our client by showing support …" at bounding box center [865, 416] width 651 height 38
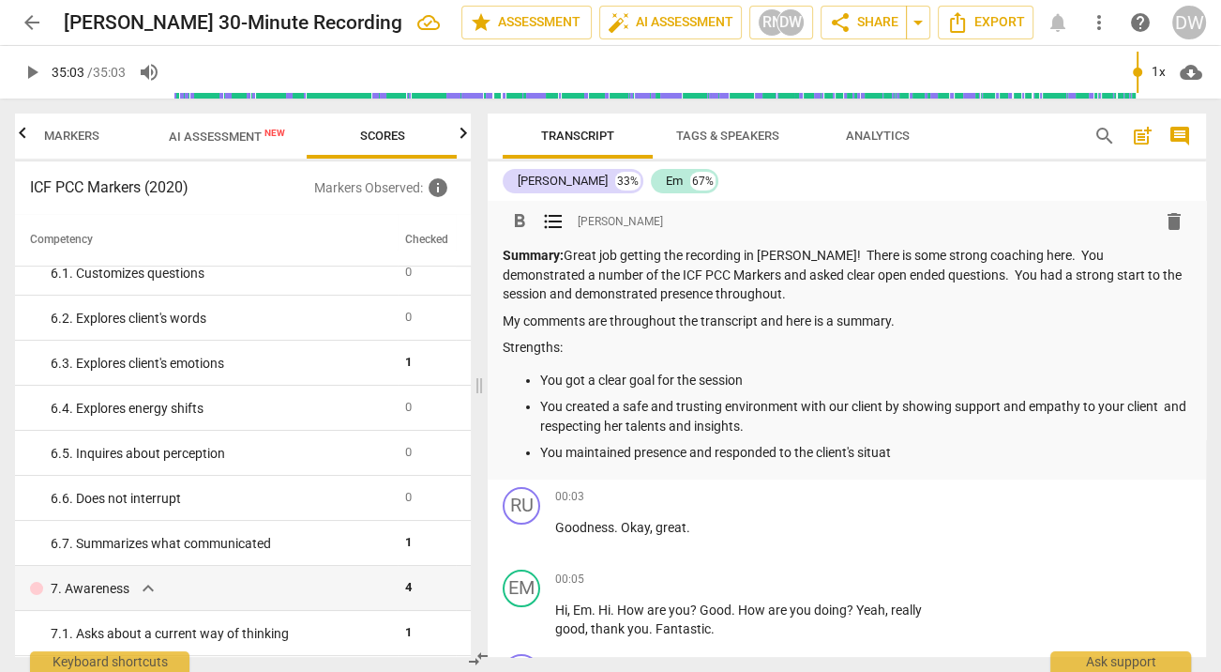
scroll to position [964, 0]
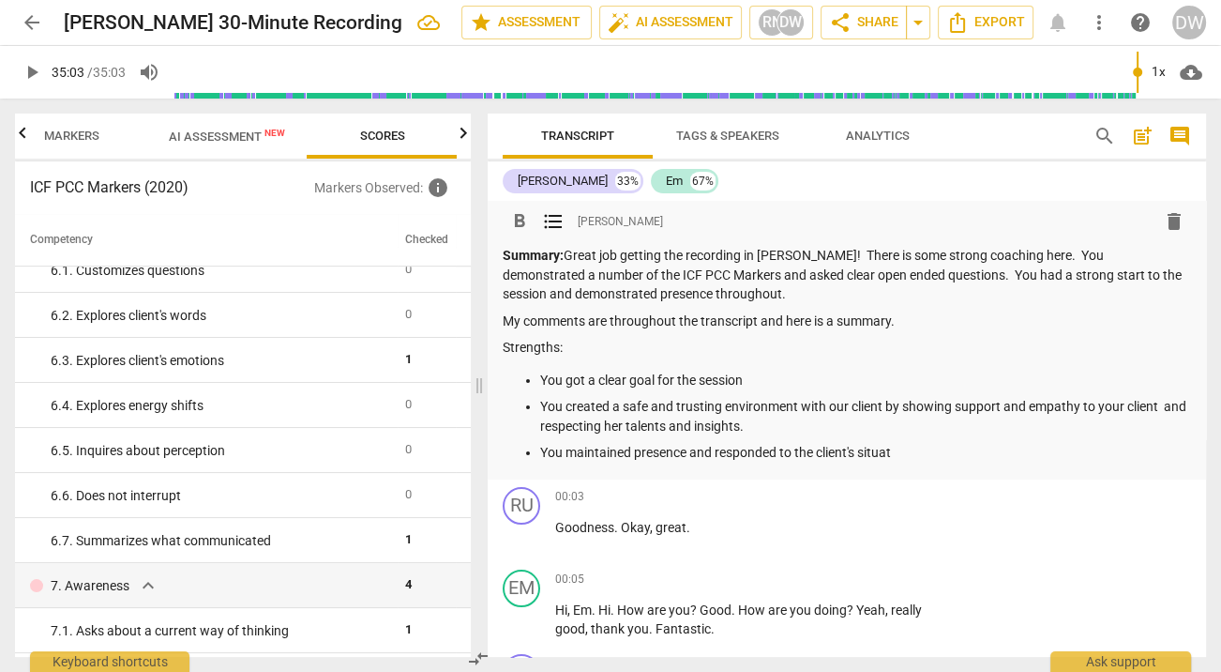
click at [580, 448] on p "You maintained presence and responded to the client's situat" at bounding box center [865, 453] width 651 height 20
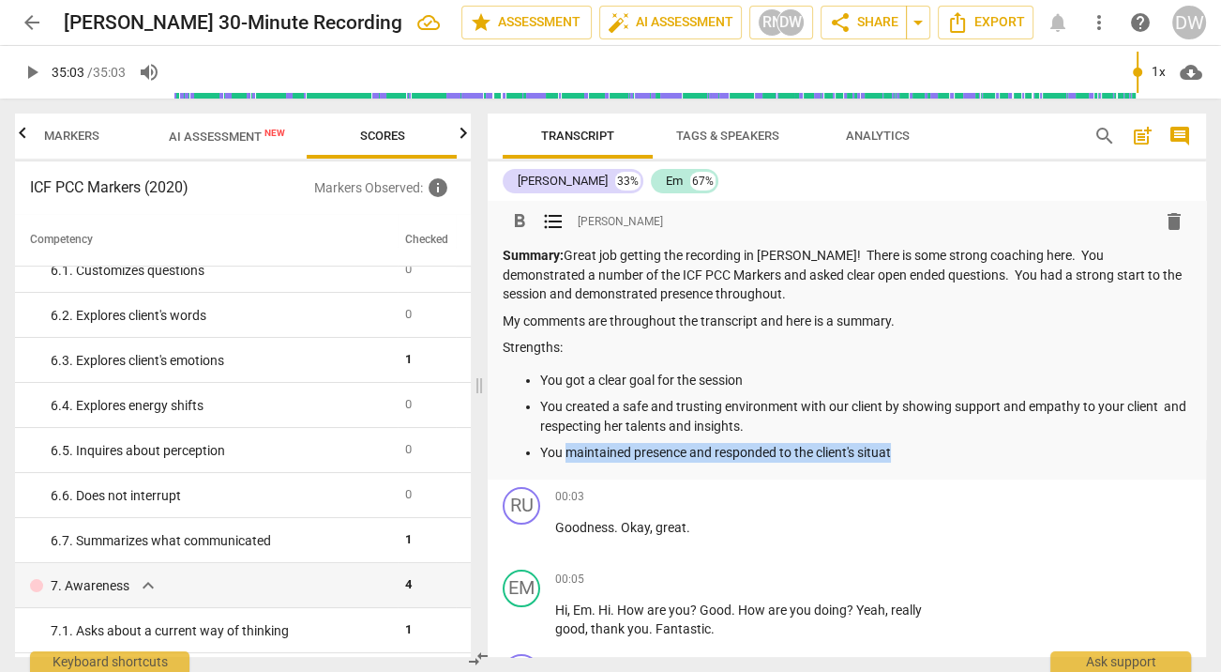
drag, startPoint x: 580, startPoint y: 448, endPoint x: 910, endPoint y: 473, distance: 331.0
click at [910, 473] on div "format_bold format_list_bulleted [PERSON_NAME] delete Summary: Great job gettin…" at bounding box center [847, 340] width 718 height 279
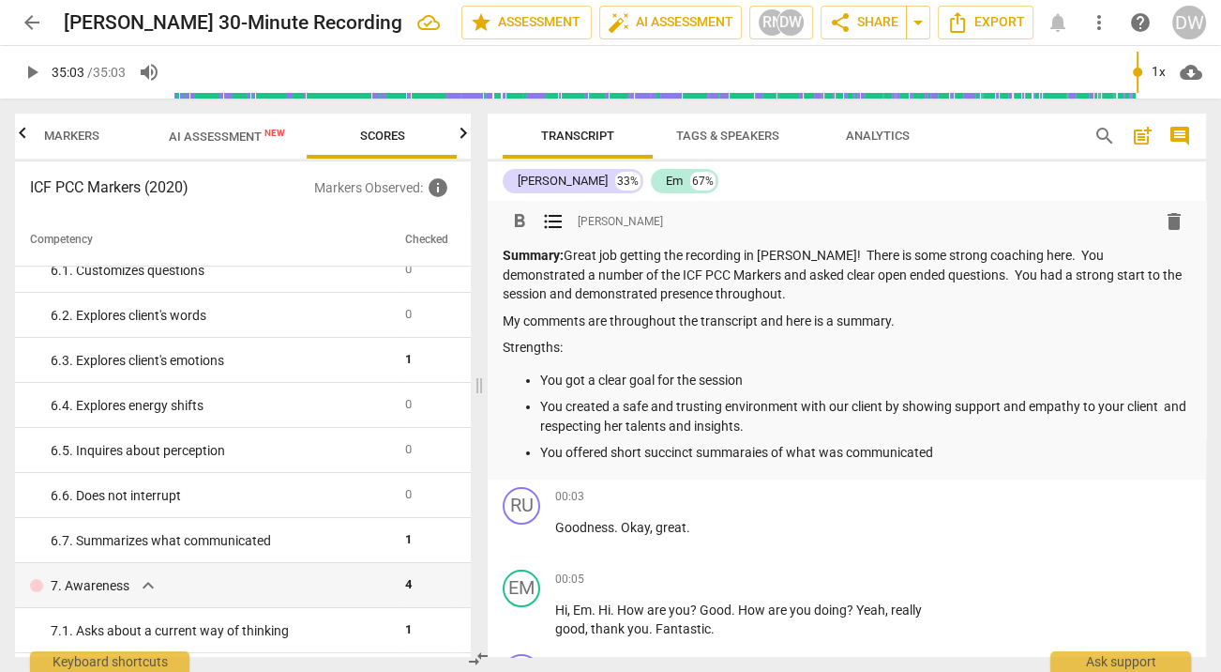
click at [762, 451] on p "You offered short succinct summaraies of what was communicated" at bounding box center [865, 453] width 651 height 20
click at [944, 447] on p "You offered short succinct summaries of what was communicated" at bounding box center [865, 453] width 651 height 20
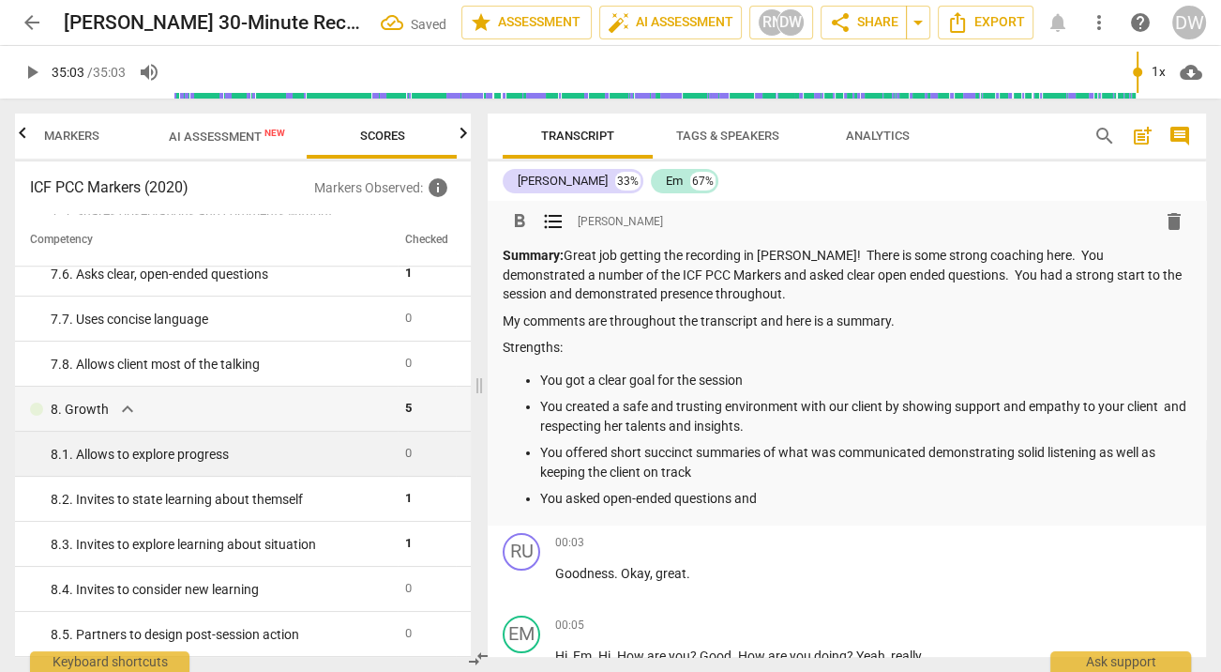
scroll to position [1455, 0]
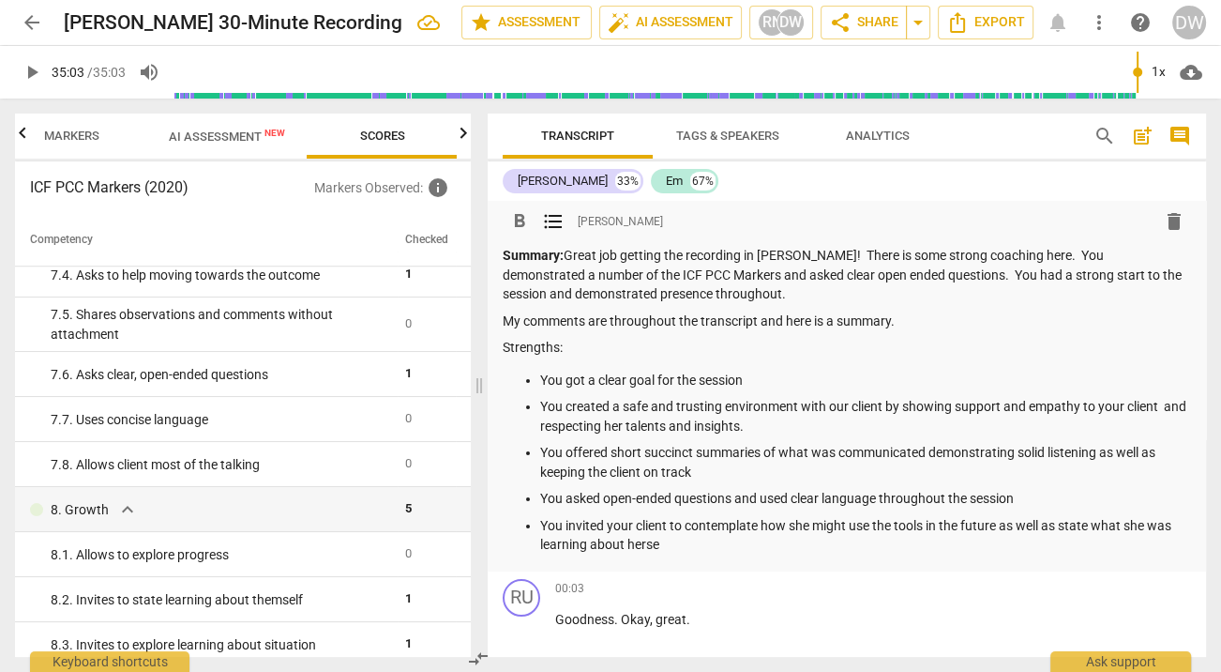
type input "2103"
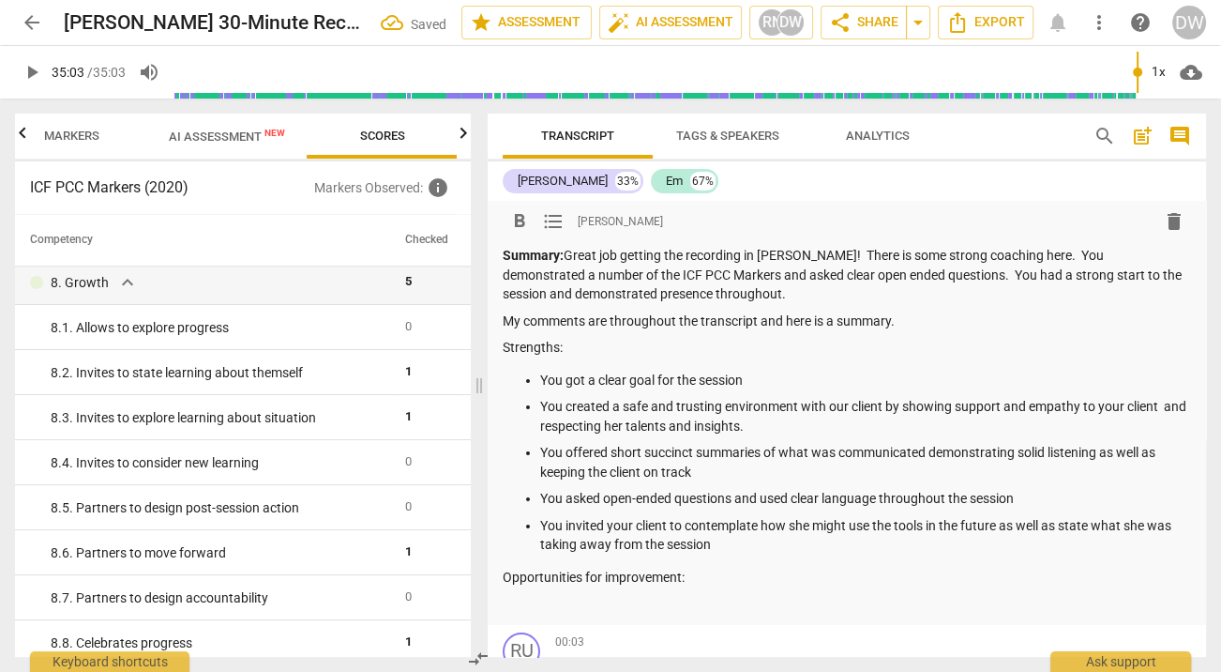
scroll to position [1735, 0]
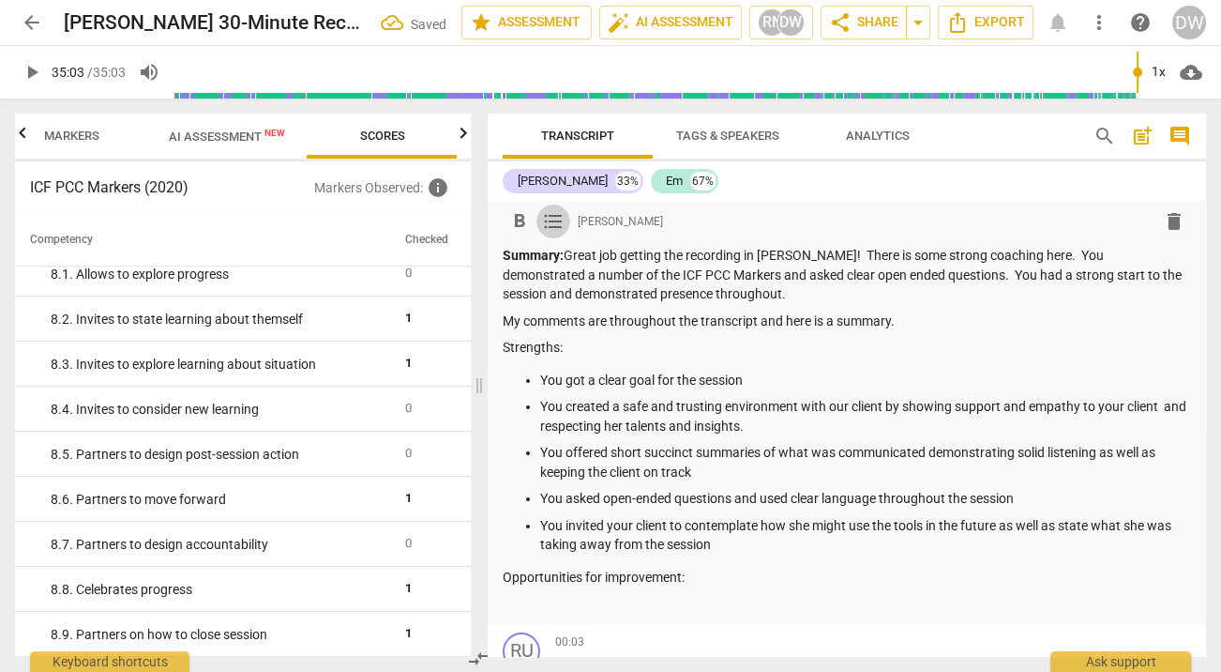
click at [554, 230] on span "format_list_bulleted" at bounding box center [553, 221] width 23 height 23
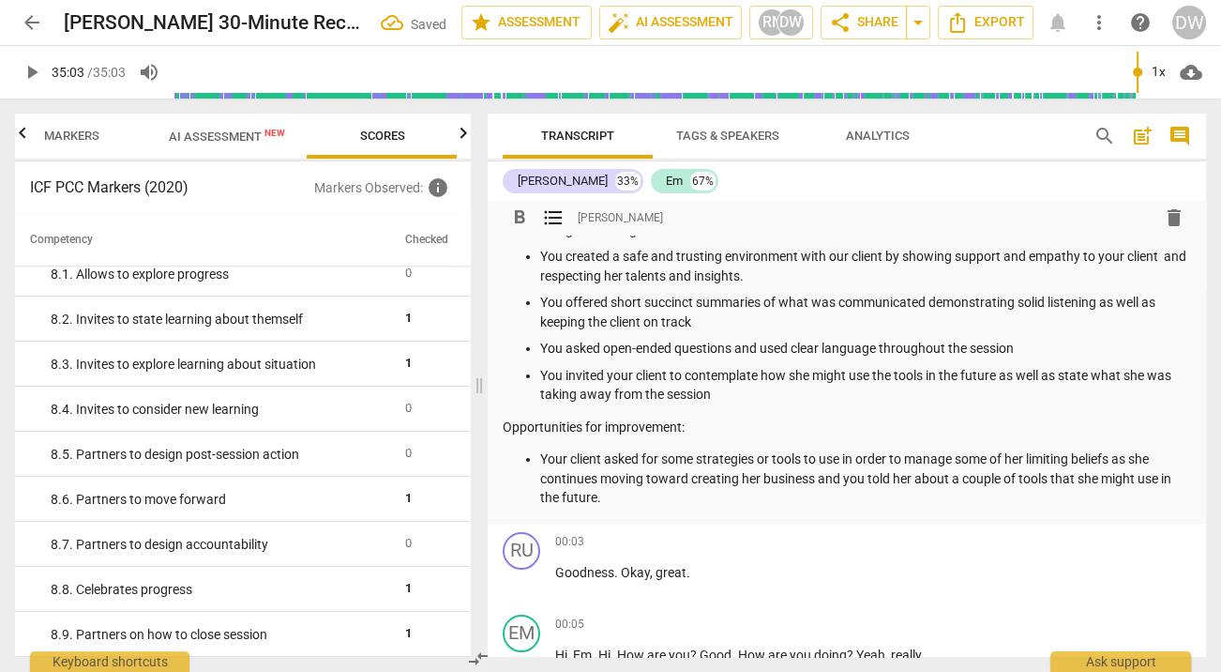
scroll to position [160, 0]
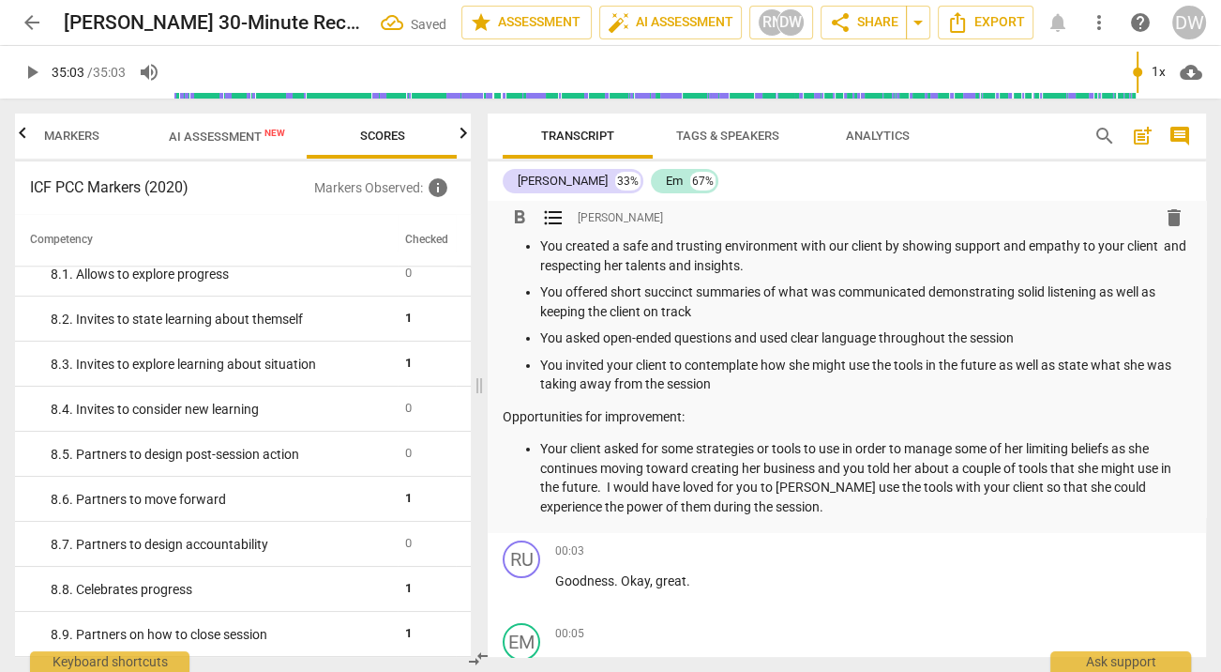
click at [792, 479] on p "Your client asked for some strategies or tools to use in order to manage some o…" at bounding box center [865, 477] width 651 height 77
click at [783, 516] on div "format_bold format_list_bulleted [PERSON_NAME] delete Summary: Great job gettin…" at bounding box center [847, 286] width 718 height 492
click at [786, 501] on p "Your client asked for some strategies or tools to use in order to manage some o…" at bounding box center [865, 477] width 651 height 77
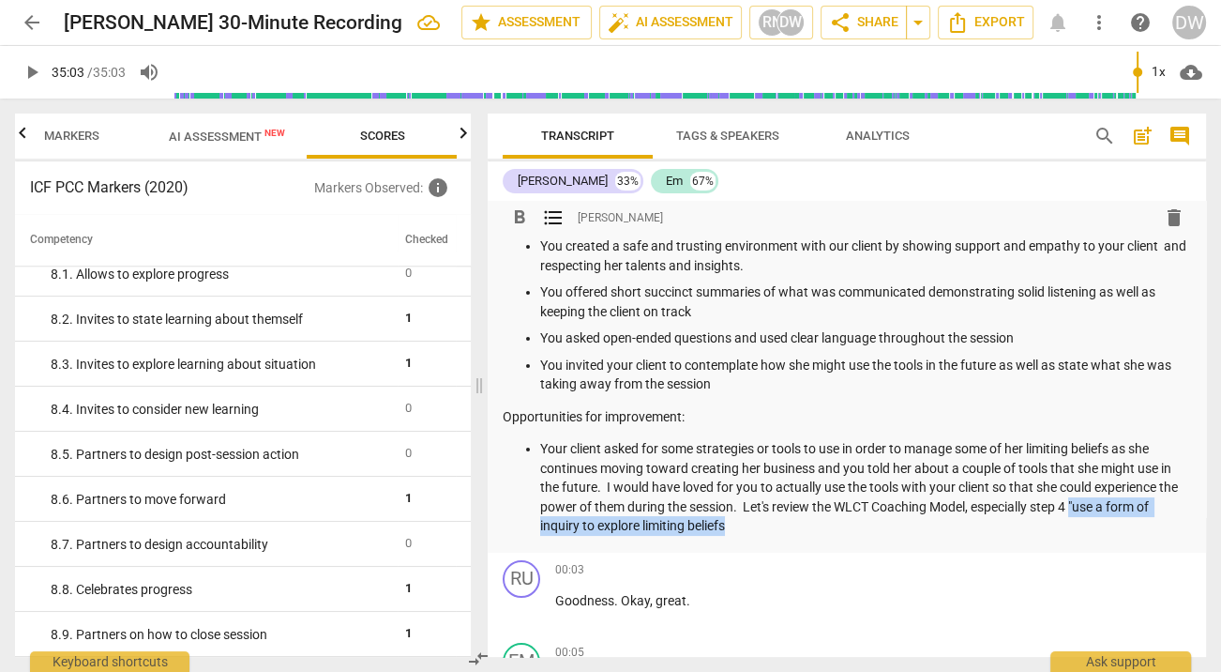
drag, startPoint x: 1099, startPoint y: 506, endPoint x: 1100, endPoint y: 520, distance: 14.1
click at [1100, 520] on p "Your client asked for some strategies or tools to use in order to manage some o…" at bounding box center [865, 487] width 651 height 97
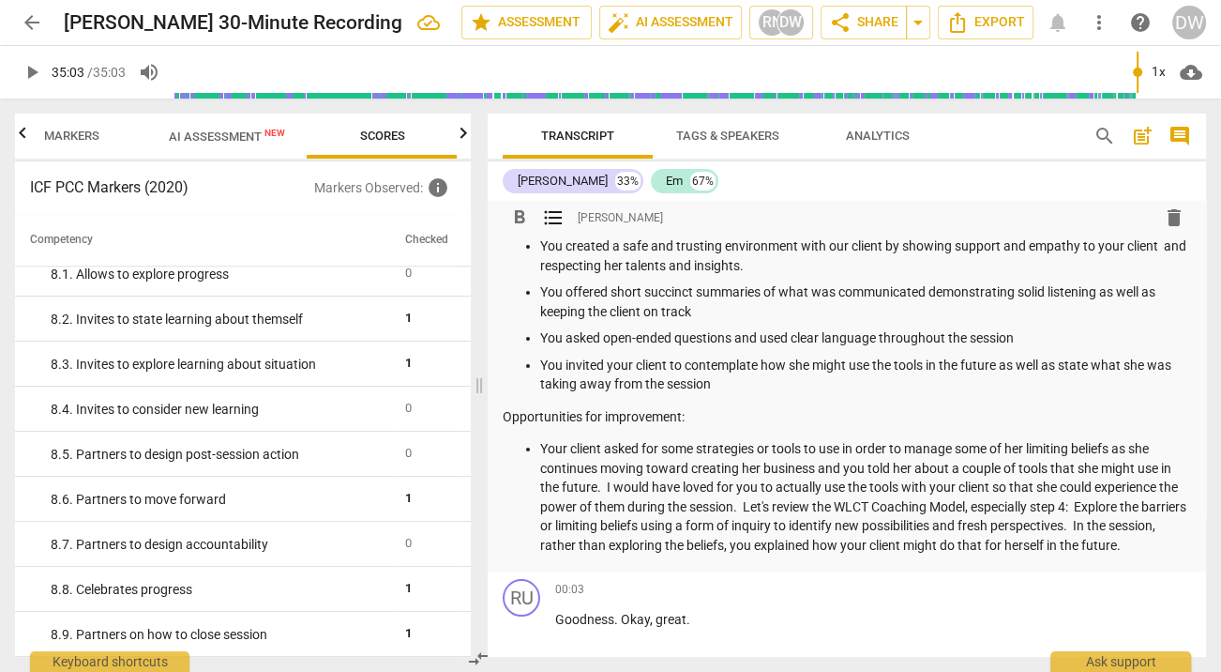
click at [627, 446] on p "Your client asked for some strategies or tools to use in order to manage some o…" at bounding box center [865, 496] width 651 height 115
drag, startPoint x: 627, startPoint y: 446, endPoint x: 643, endPoint y: 448, distance: 16.2
click at [643, 448] on p "Your client asked for some strategies or tools to use in order to manage some o…" at bounding box center [865, 496] width 651 height 115
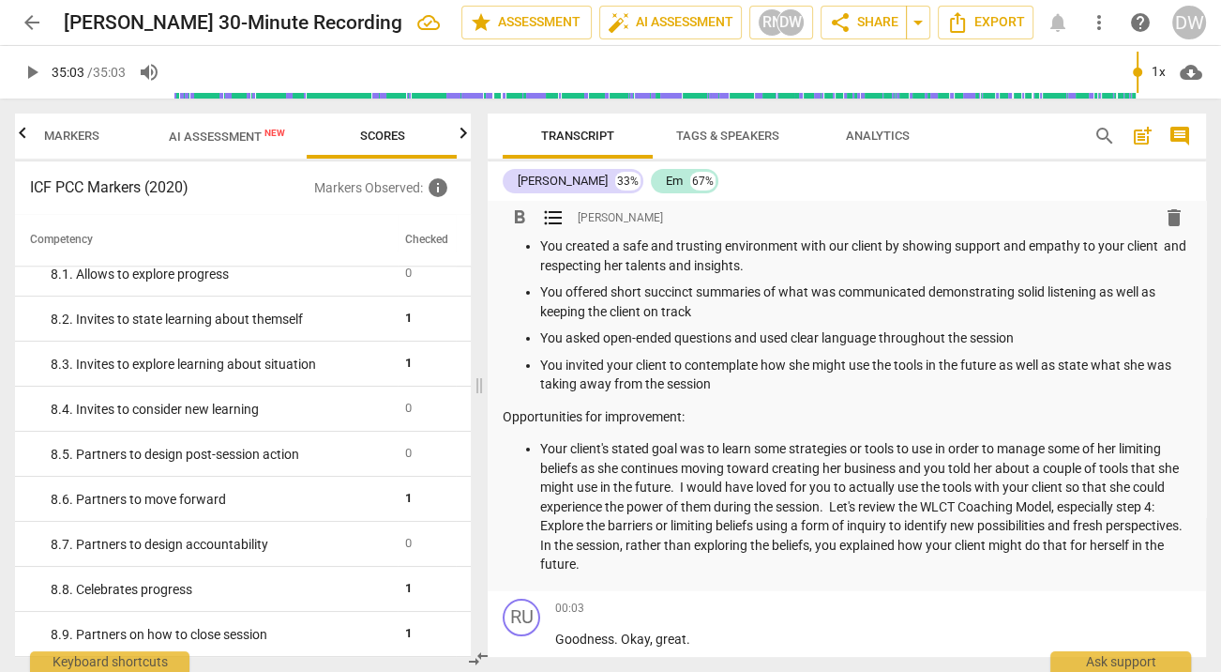
click at [899, 467] on p "Your client's stated goal was to learn some strategies or tools to use in order…" at bounding box center [865, 506] width 651 height 135
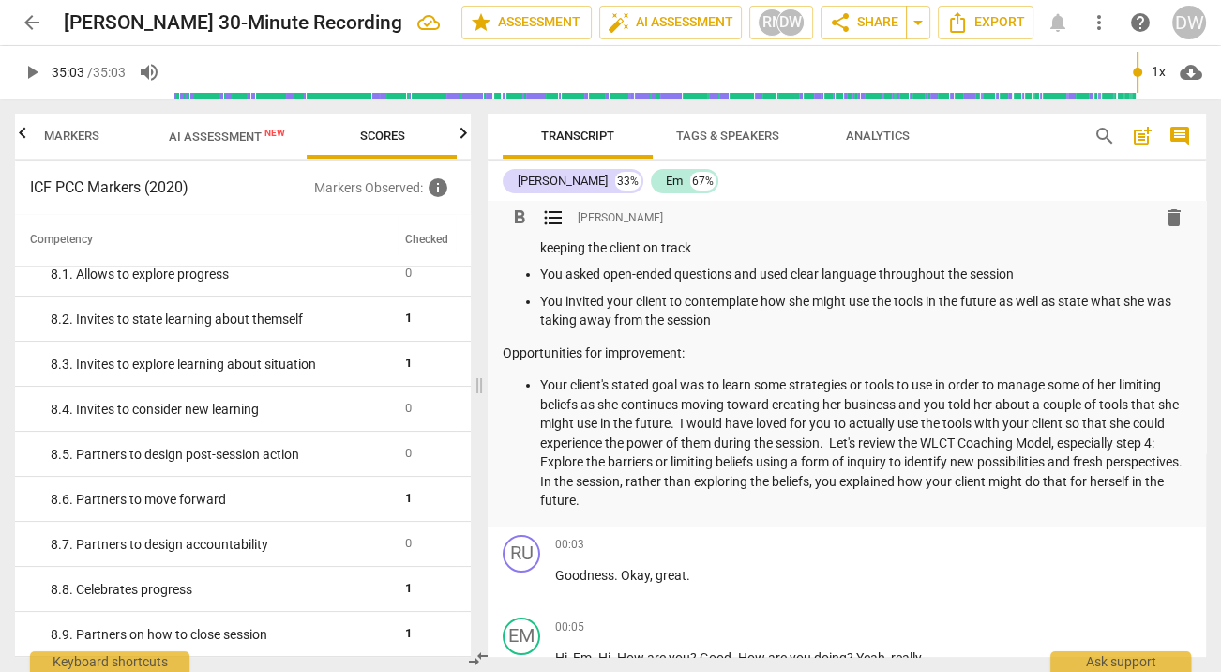
scroll to position [228, 0]
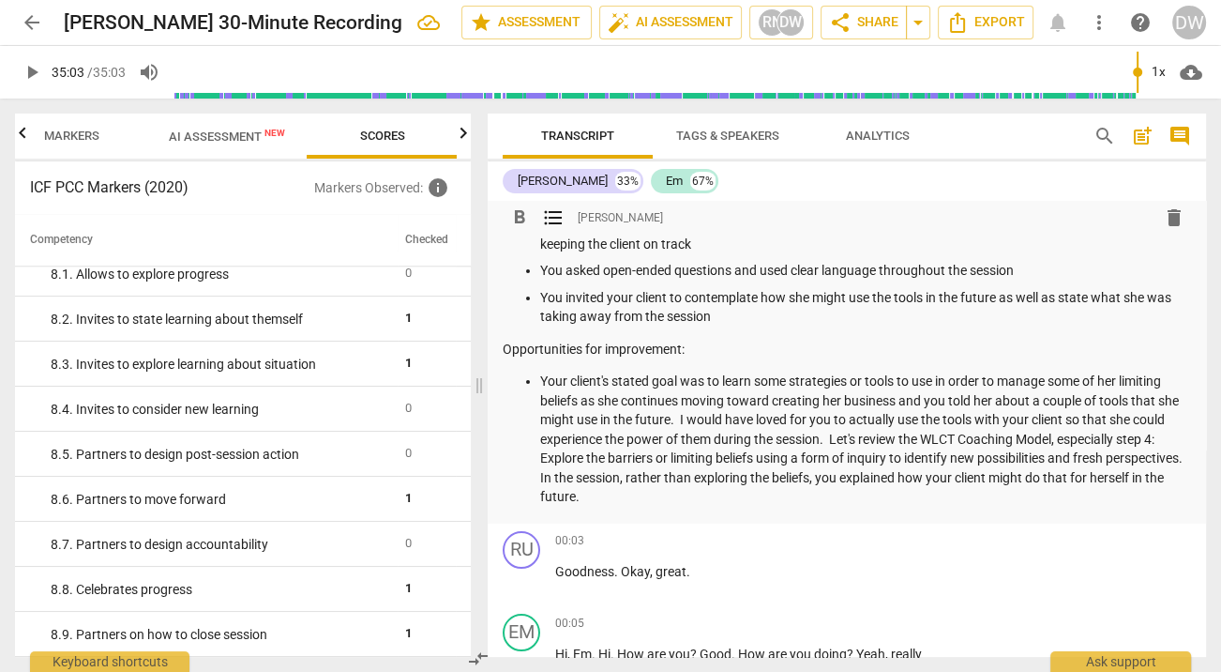
click at [777, 501] on p "Your client's stated goal was to learn some strategies or tools to use in order…" at bounding box center [865, 438] width 651 height 135
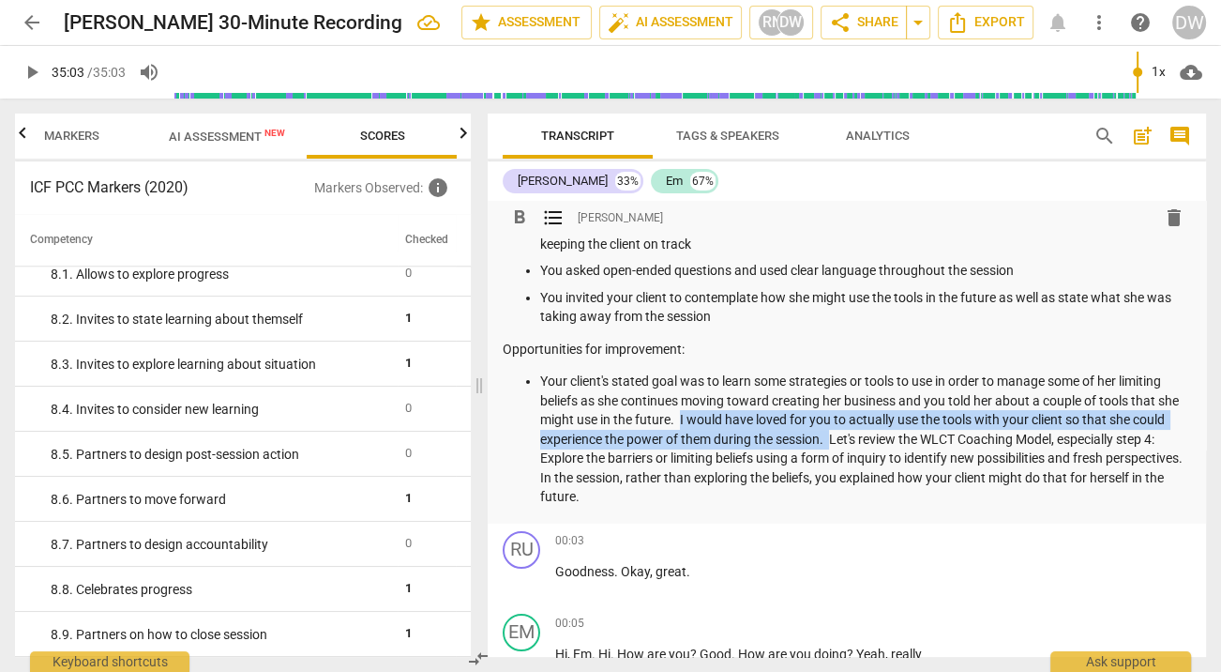
drag, startPoint x: 706, startPoint y: 417, endPoint x: 869, endPoint y: 439, distance: 163.7
click at [869, 439] on p "Your client's stated goal was to learn some strategies or tools to use in order…" at bounding box center [865, 438] width 651 height 135
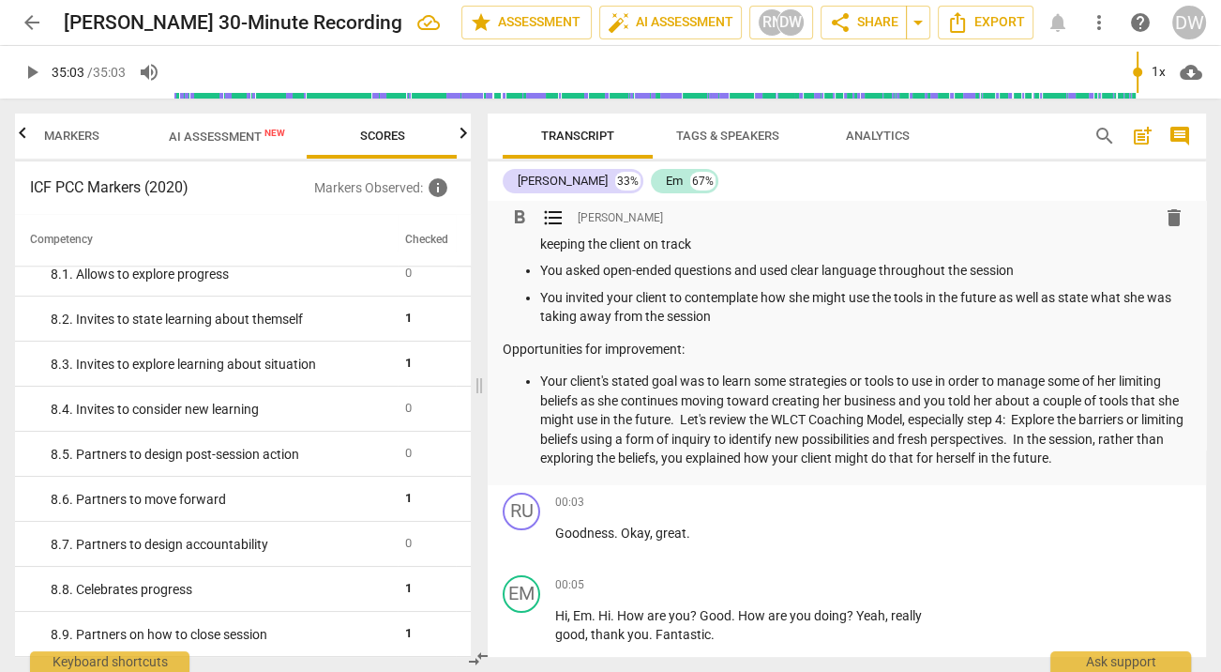
click at [1147, 461] on p "Your client's stated goal was to learn some strategies or tools to use in order…" at bounding box center [865, 419] width 651 height 97
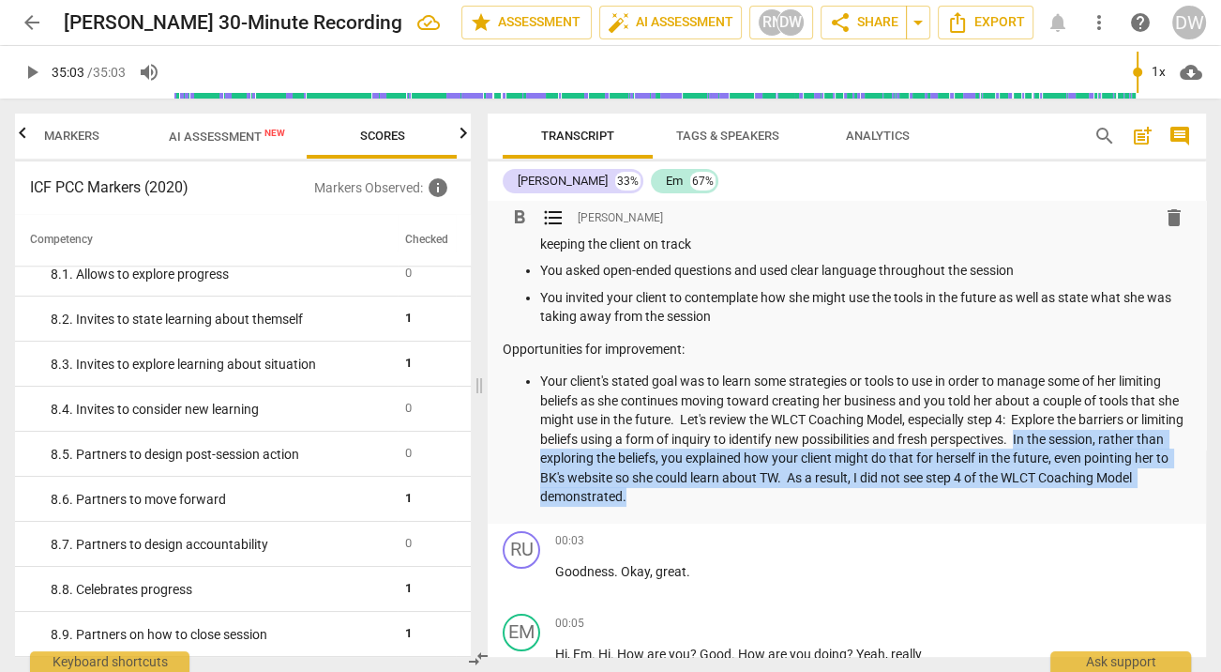
drag, startPoint x: 1066, startPoint y: 438, endPoint x: 1127, endPoint y: 496, distance: 84.3
click at [1127, 496] on p "Your client's stated goal was to learn some strategies or tools to use in order…" at bounding box center [865, 438] width 651 height 135
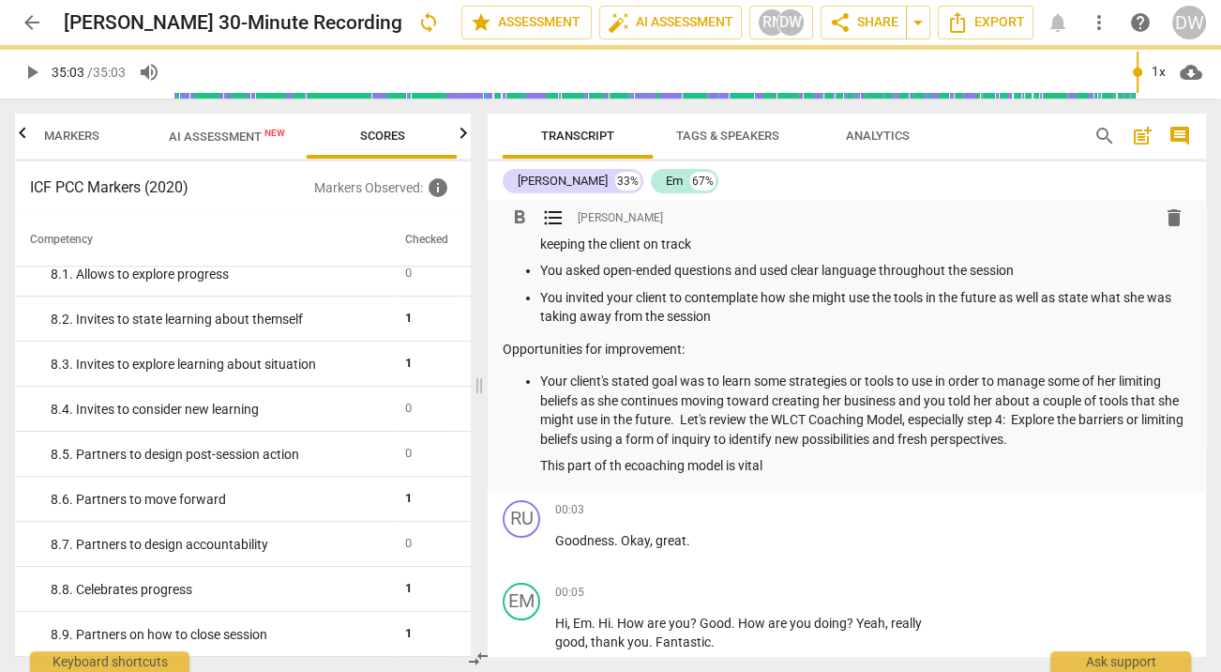
click at [632, 463] on p "This part of th ecoaching model is vital" at bounding box center [865, 466] width 651 height 20
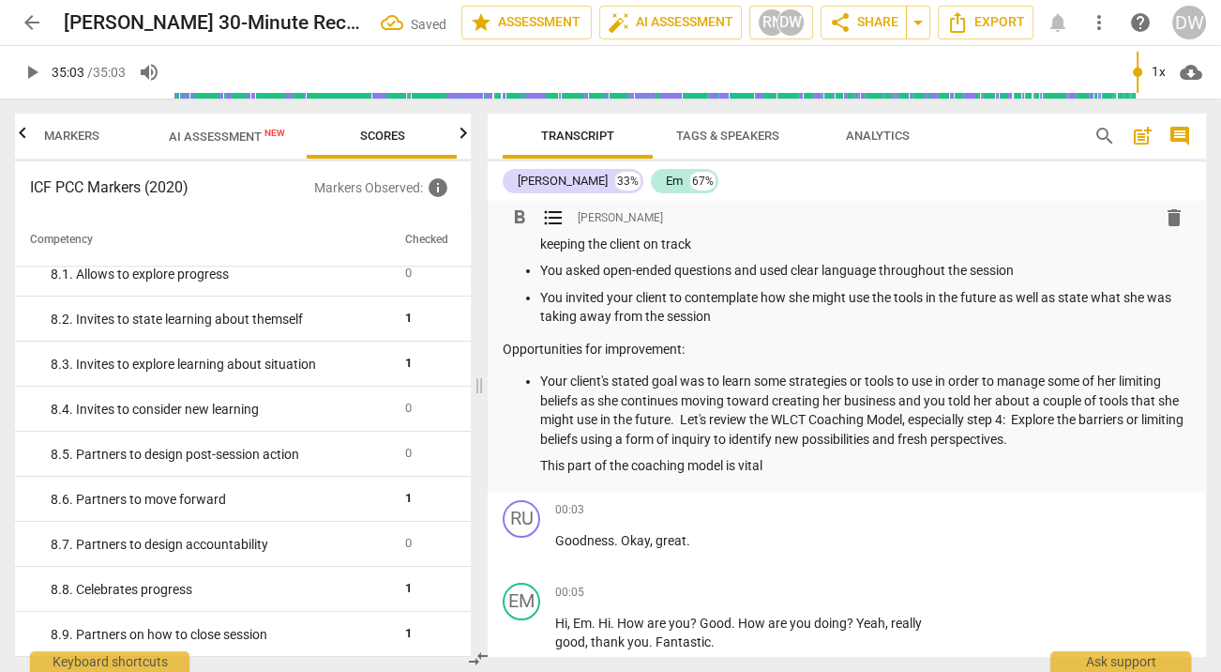
click at [799, 466] on p "This part of the coaching model is vital" at bounding box center [865, 466] width 651 height 20
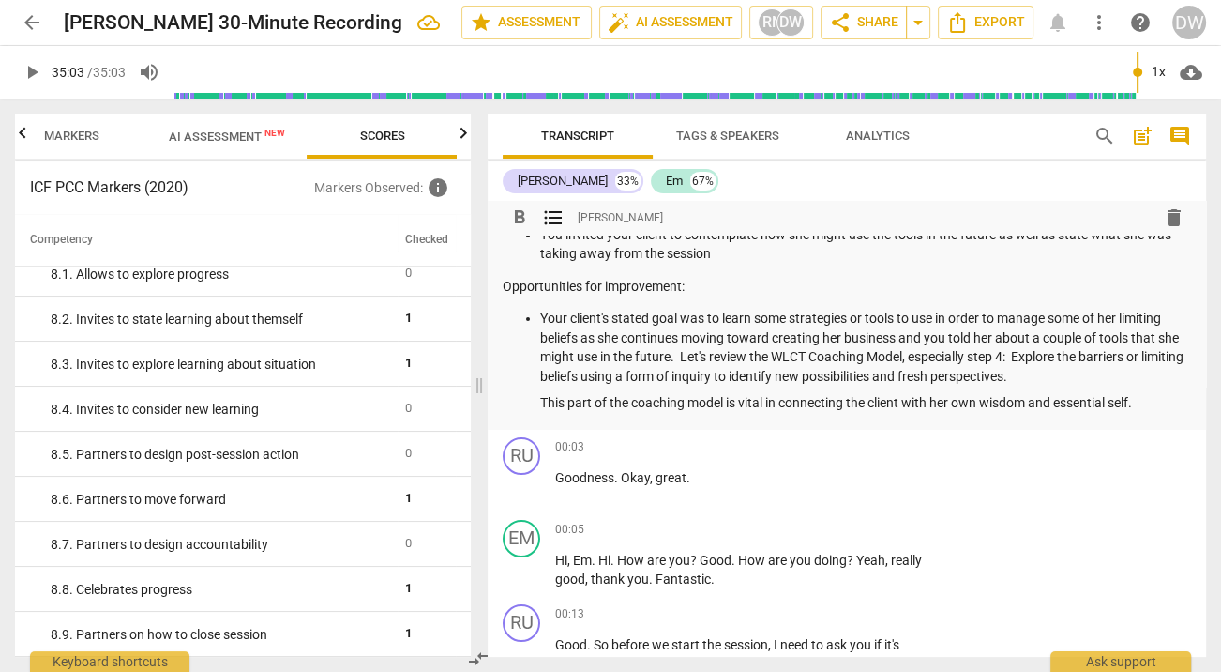
scroll to position [291, 0]
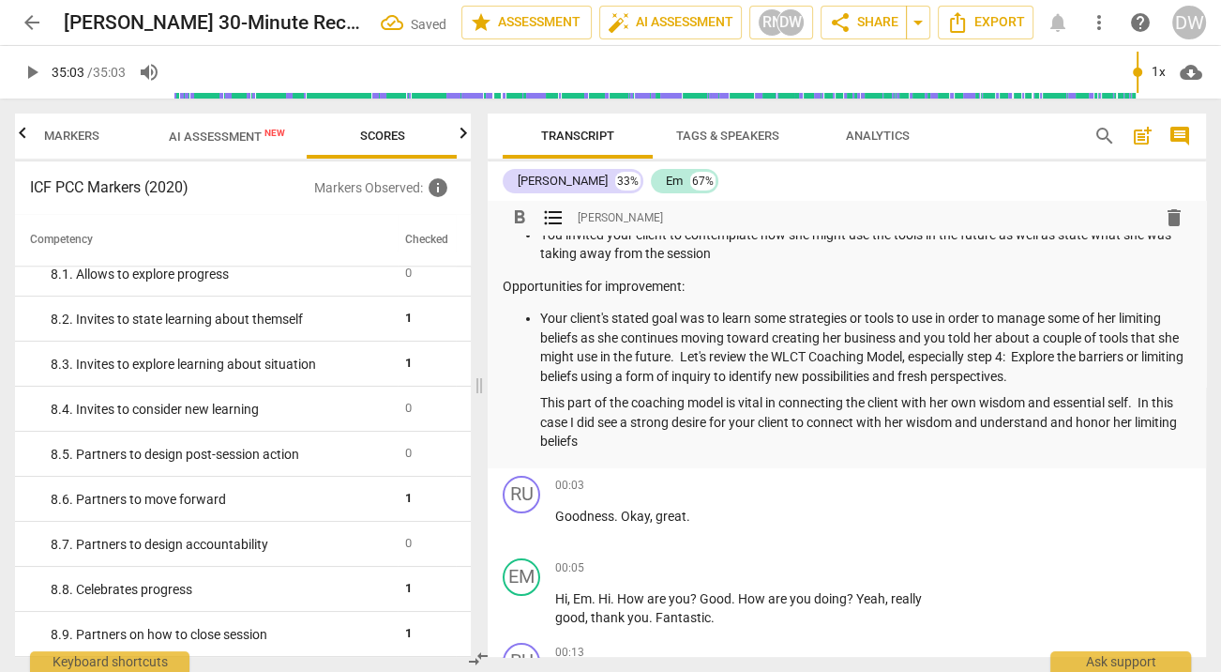
click at [24, 128] on icon "button" at bounding box center [22, 133] width 23 height 23
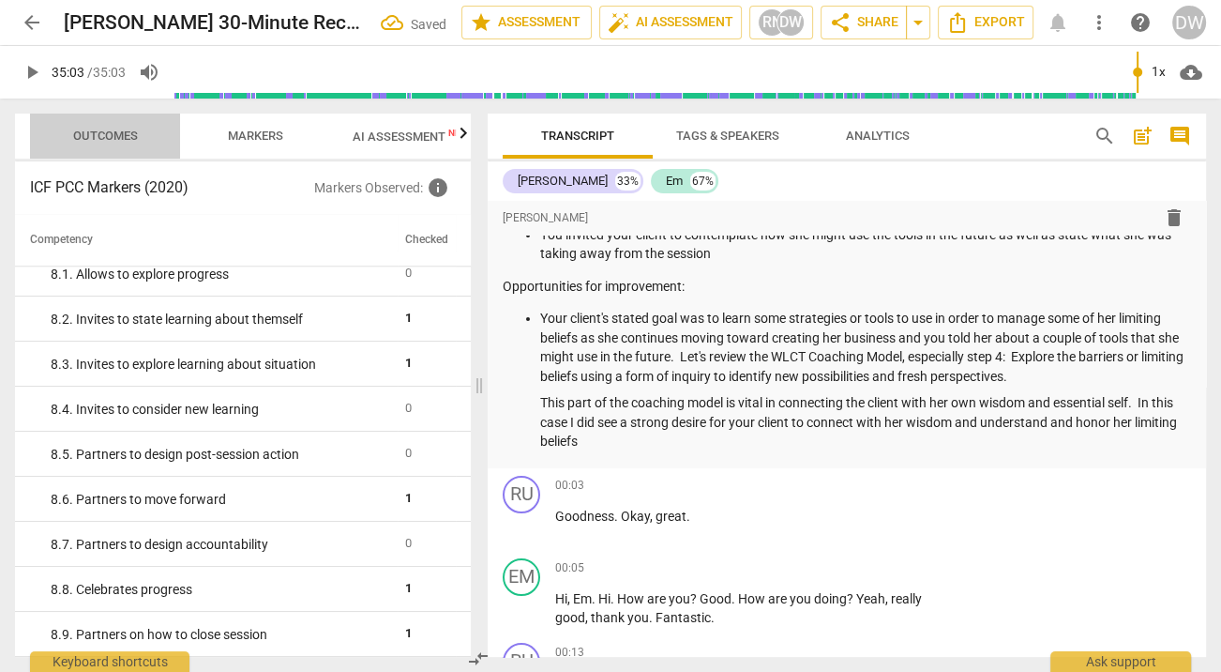
click at [81, 127] on span "Outcomes" at bounding box center [106, 136] width 110 height 25
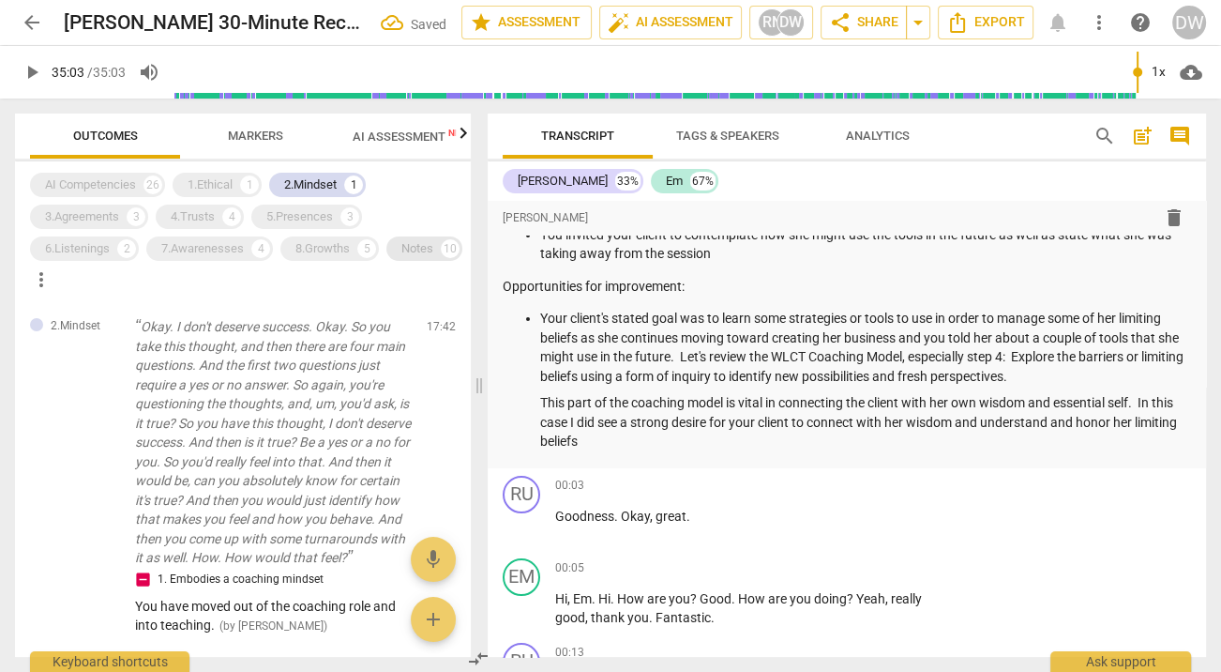
click at [386, 261] on div "Notes 10" at bounding box center [424, 248] width 76 height 24
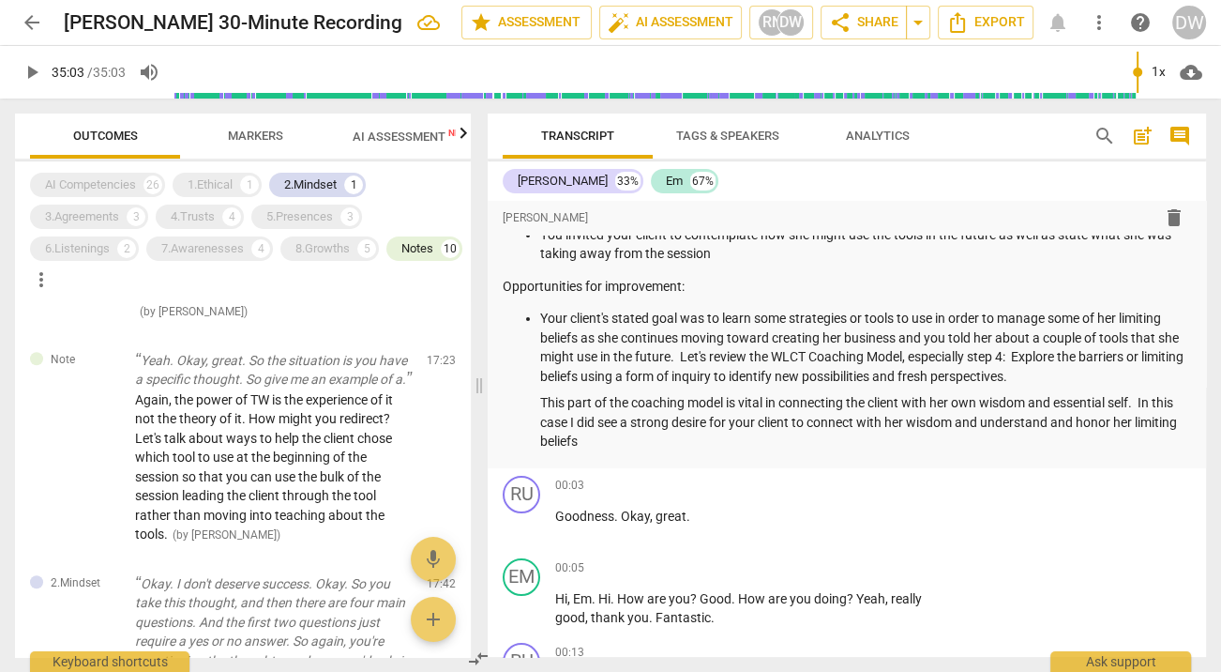
scroll to position [1257, 0]
click at [653, 438] on p "This part of the coaching model is vital in connecting the client with her own …" at bounding box center [865, 422] width 651 height 58
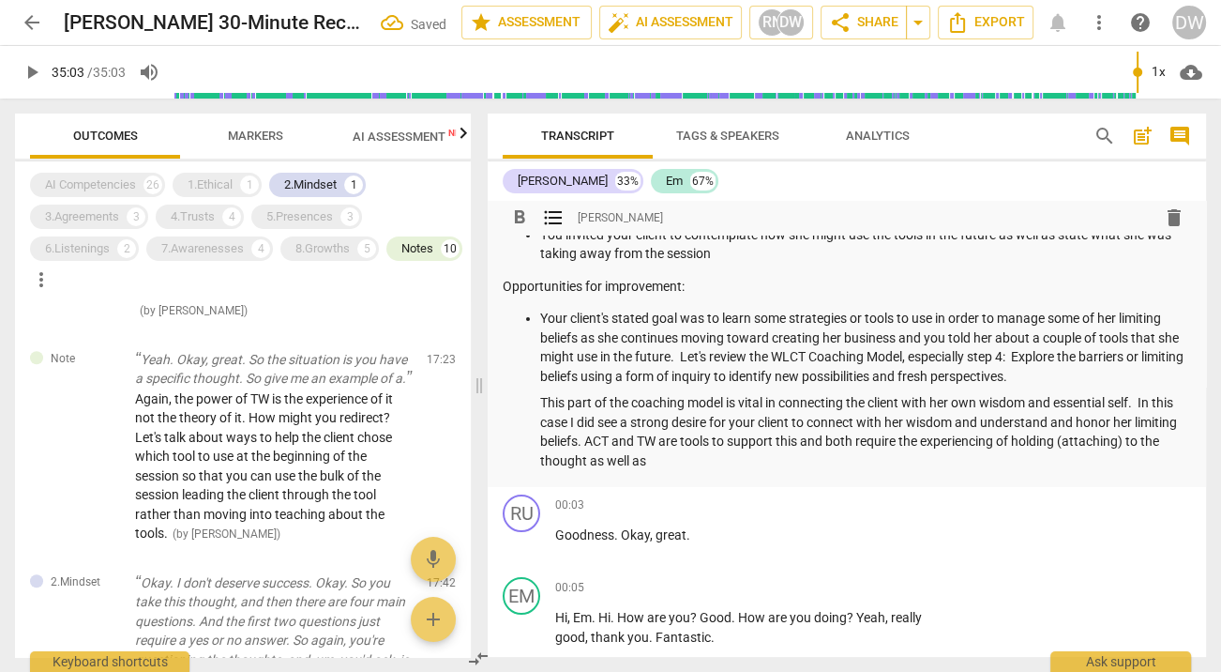
click at [1142, 449] on p "This part of the coaching model is vital in connecting the client with her own …" at bounding box center [865, 431] width 651 height 77
click at [692, 463] on p "This part of the coaching model is vital in connecting the client with her own …" at bounding box center [865, 431] width 651 height 77
click at [839, 461] on p "This part of the coaching model is vital in connecting the client with her own …" at bounding box center [865, 431] width 651 height 77
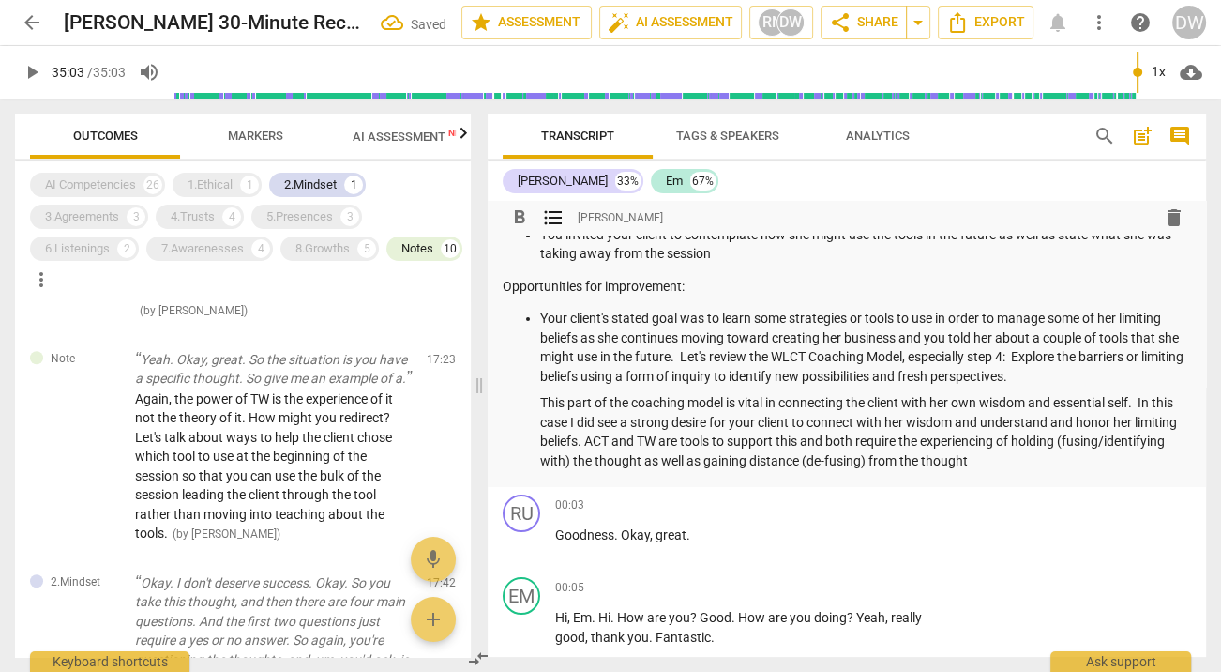
click at [810, 461] on p "This part of the coaching model is vital in connecting the client with her own …" at bounding box center [865, 431] width 651 height 77
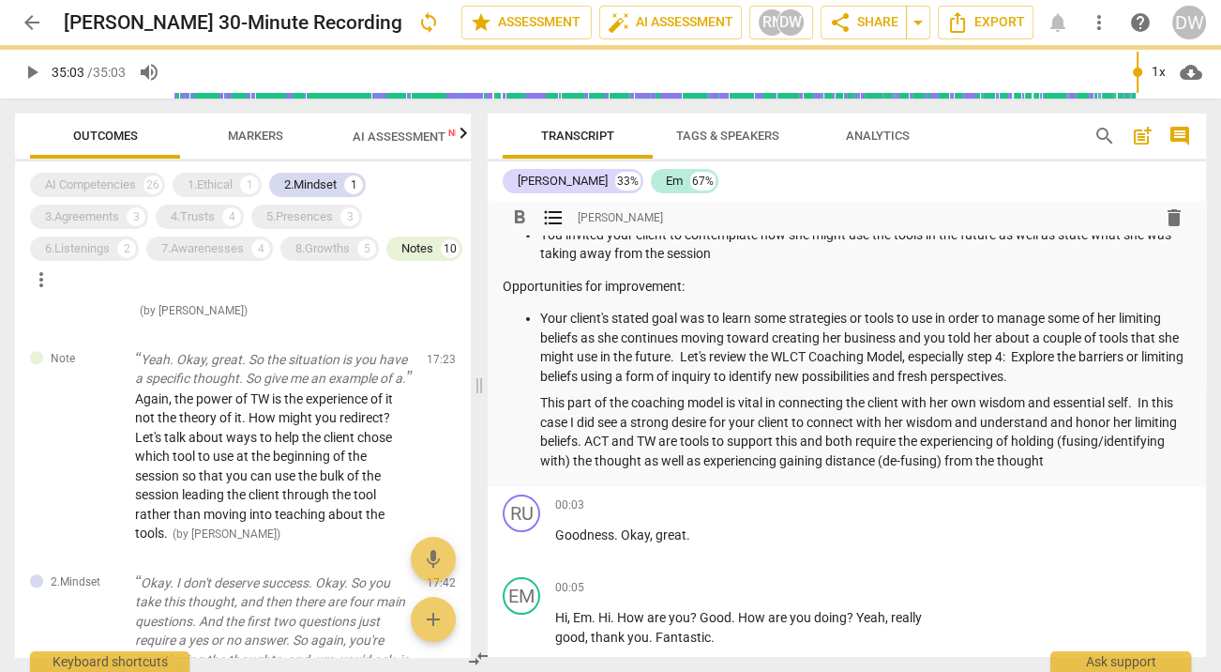
click at [911, 458] on p "This part of the coaching model is vital in connecting the client with her own …" at bounding box center [865, 431] width 651 height 77
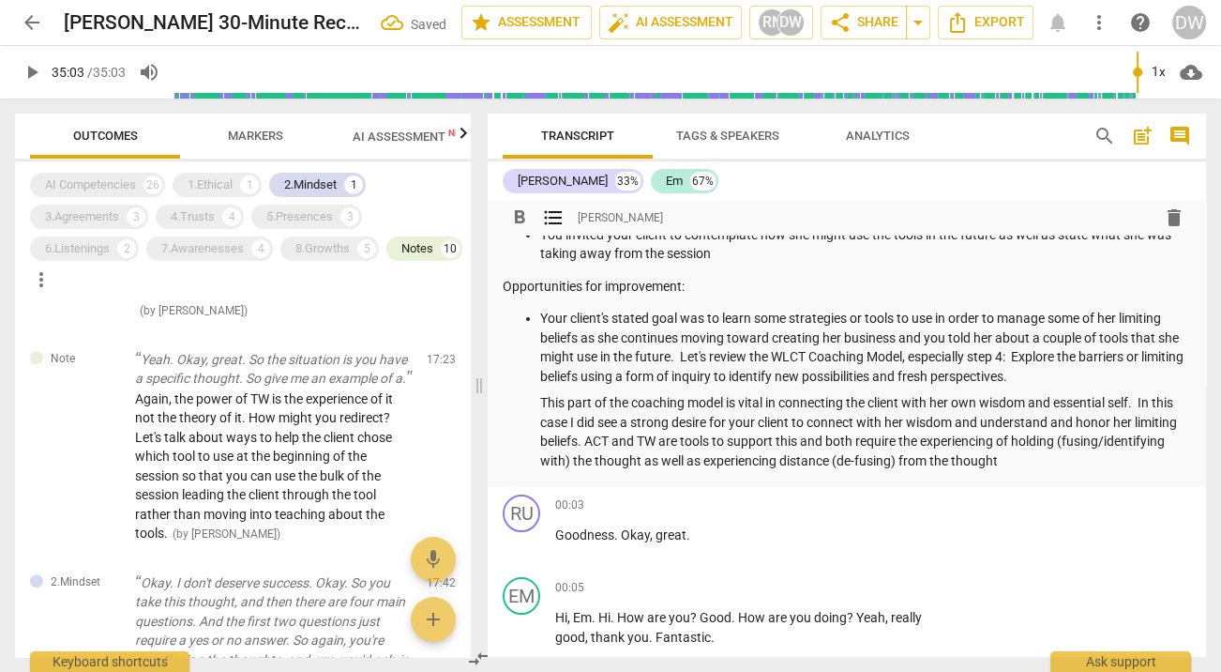
click at [1135, 461] on p "This part of the coaching model is vital in connecting the client with her own …" at bounding box center [865, 431] width 651 height 77
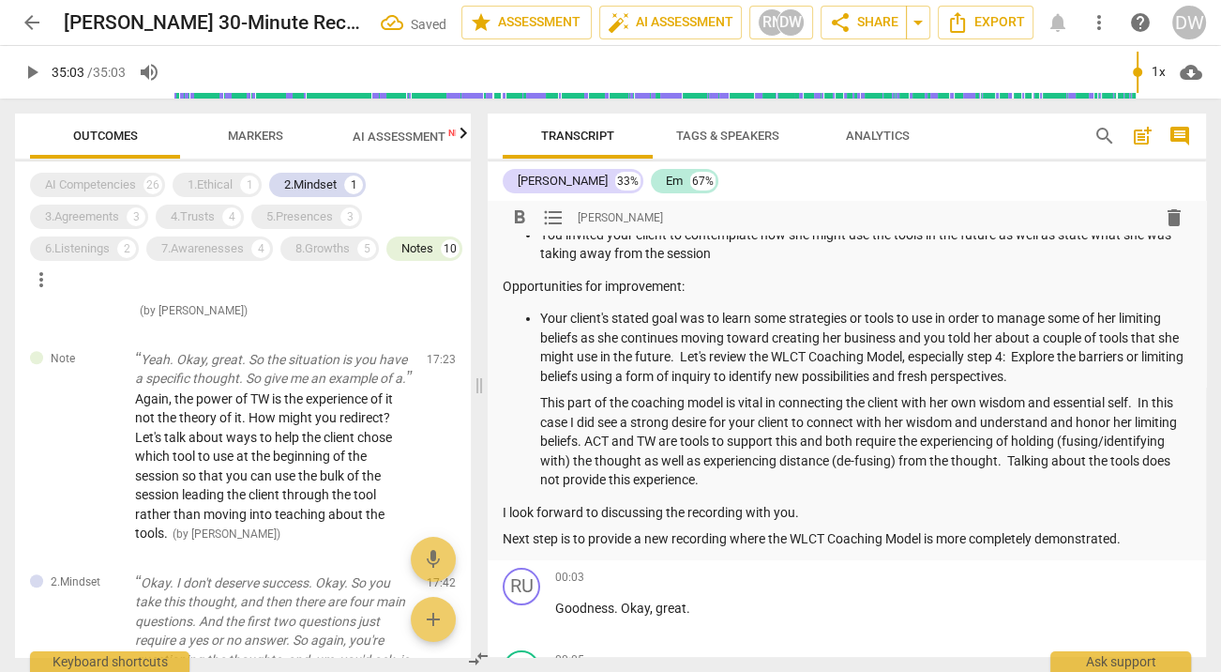
click at [958, 477] on p "This part of the coaching model is vital in connecting the client with her own …" at bounding box center [865, 441] width 651 height 97
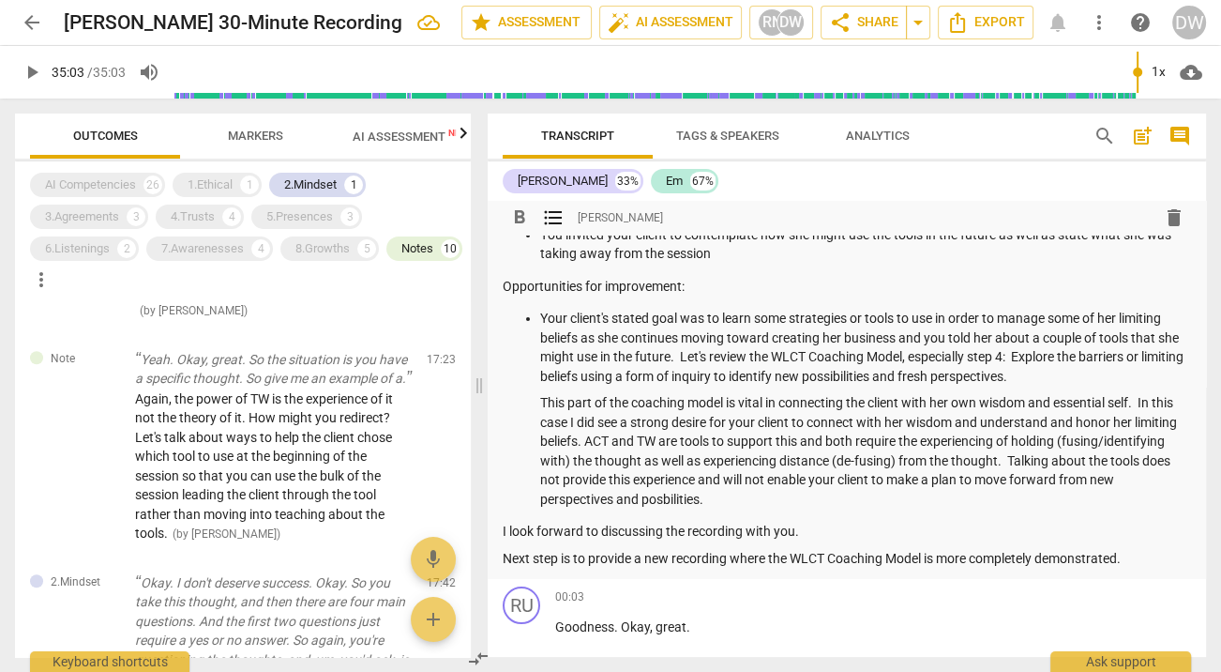
click at [939, 402] on p "This part of the coaching model is vital in connecting the client with her own …" at bounding box center [865, 450] width 651 height 115
click at [613, 422] on p "This part of the coaching model is vital in connecting the client with their ow…" at bounding box center [865, 450] width 651 height 115
drag, startPoint x: 613, startPoint y: 422, endPoint x: 636, endPoint y: 422, distance: 22.5
click at [636, 422] on p "This part of the coaching model is vital in connecting the client with their ow…" at bounding box center [865, 450] width 651 height 115
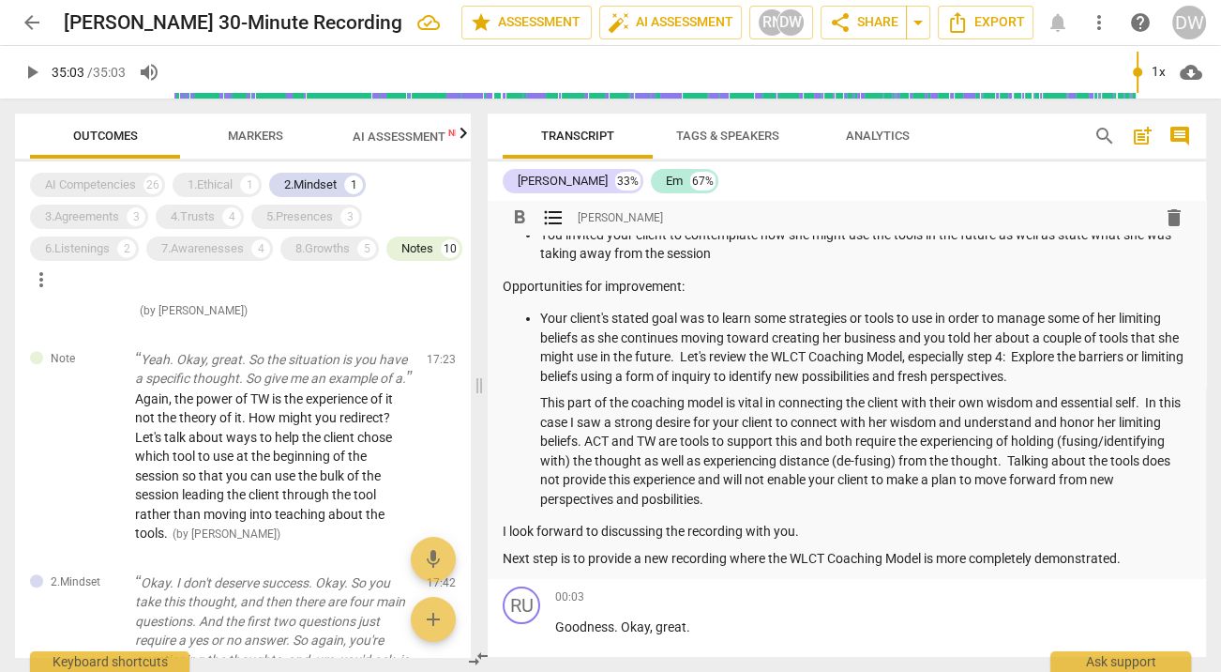
click at [784, 499] on p "This part of the coaching model is vital in connecting the client with their ow…" at bounding box center [865, 450] width 651 height 115
click at [872, 505] on p "This part of the coaching model is vital in connecting the client with their ow…" at bounding box center [865, 450] width 651 height 115
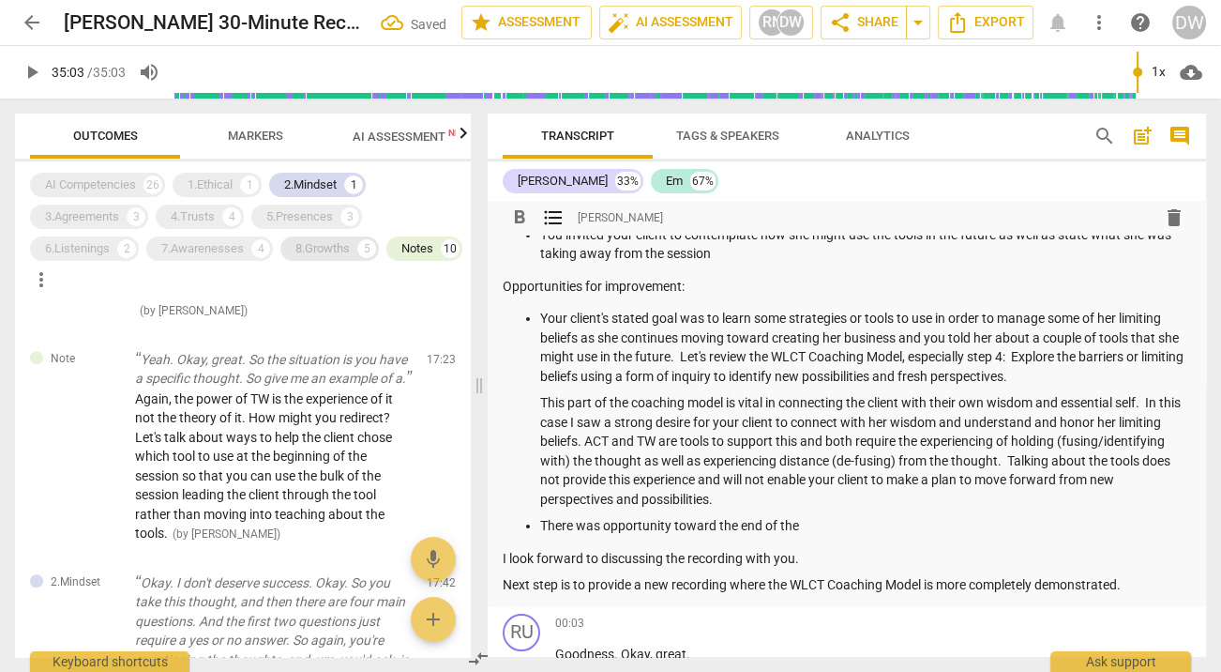
click at [323, 253] on div "8.Growths" at bounding box center [322, 248] width 54 height 19
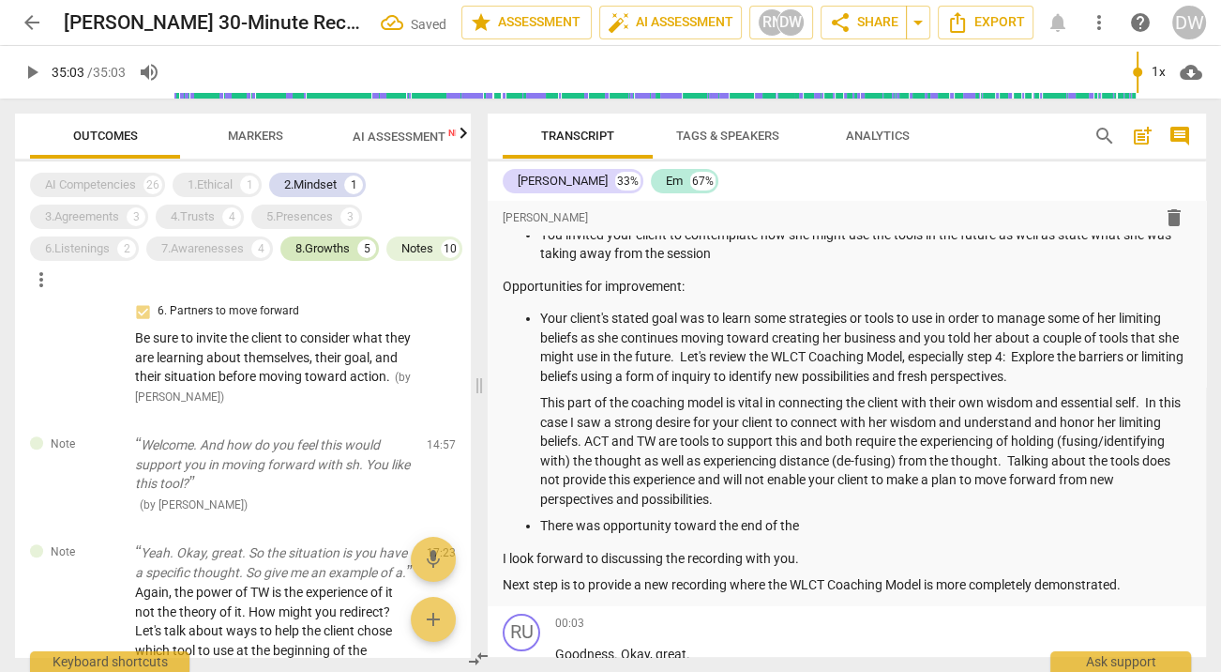
scroll to position [1450, 0]
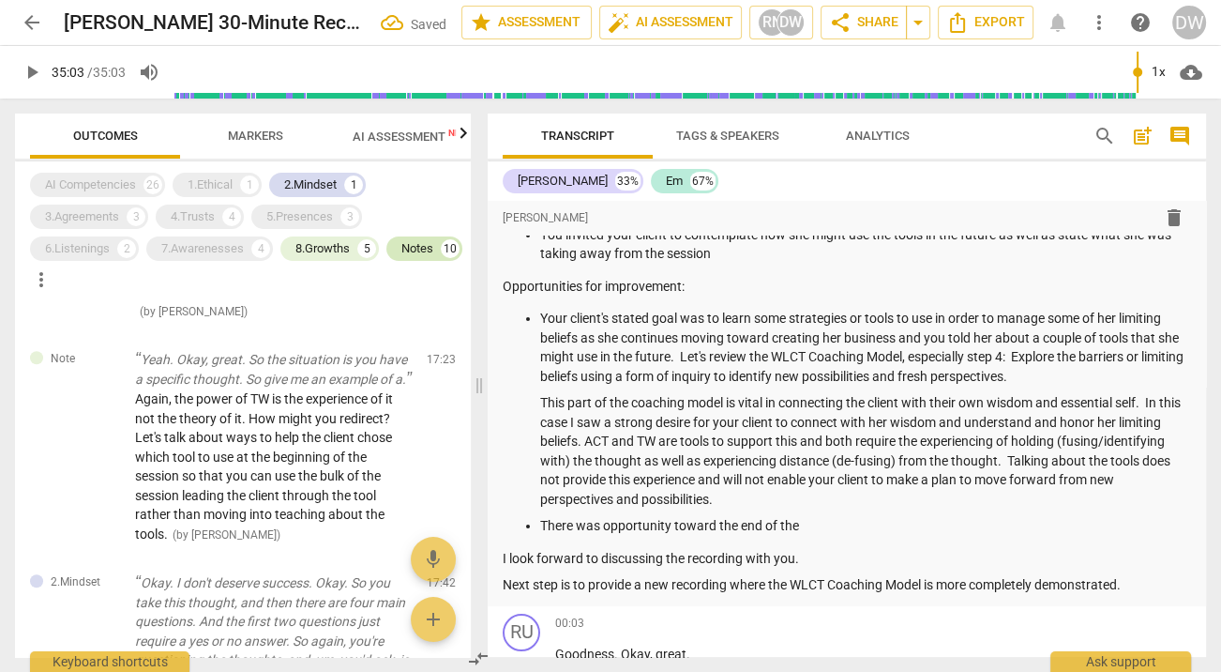
click at [386, 261] on div "Notes 10" at bounding box center [424, 248] width 76 height 24
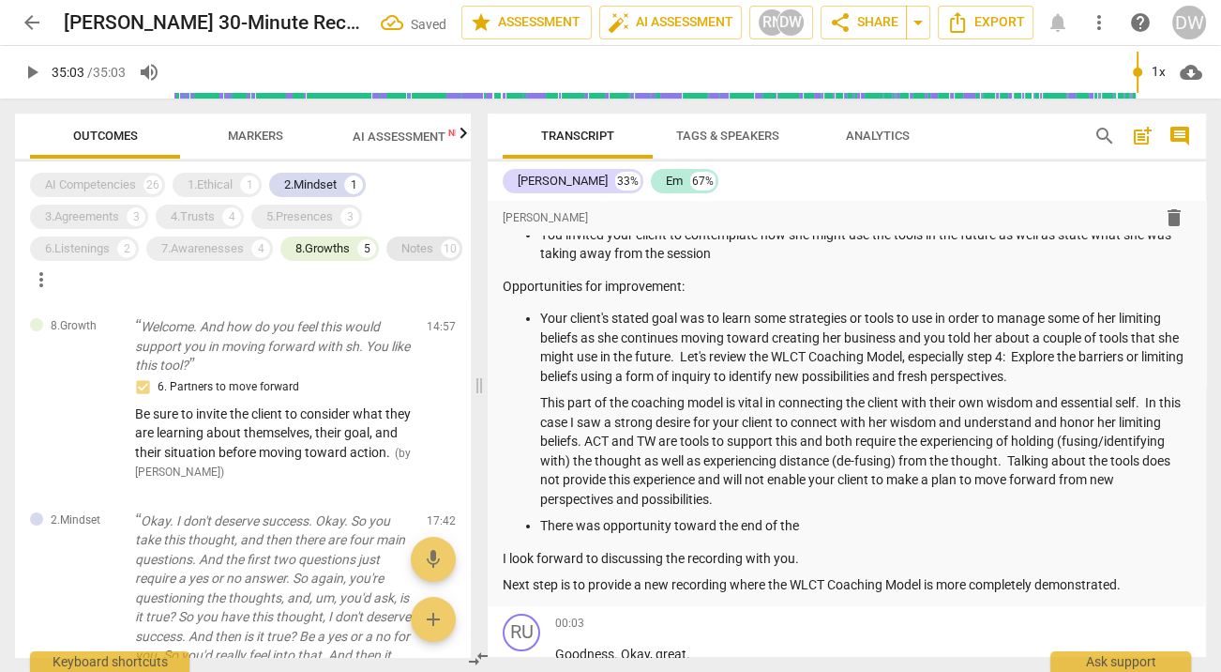
click at [386, 261] on div "Notes 10" at bounding box center [424, 248] width 76 height 24
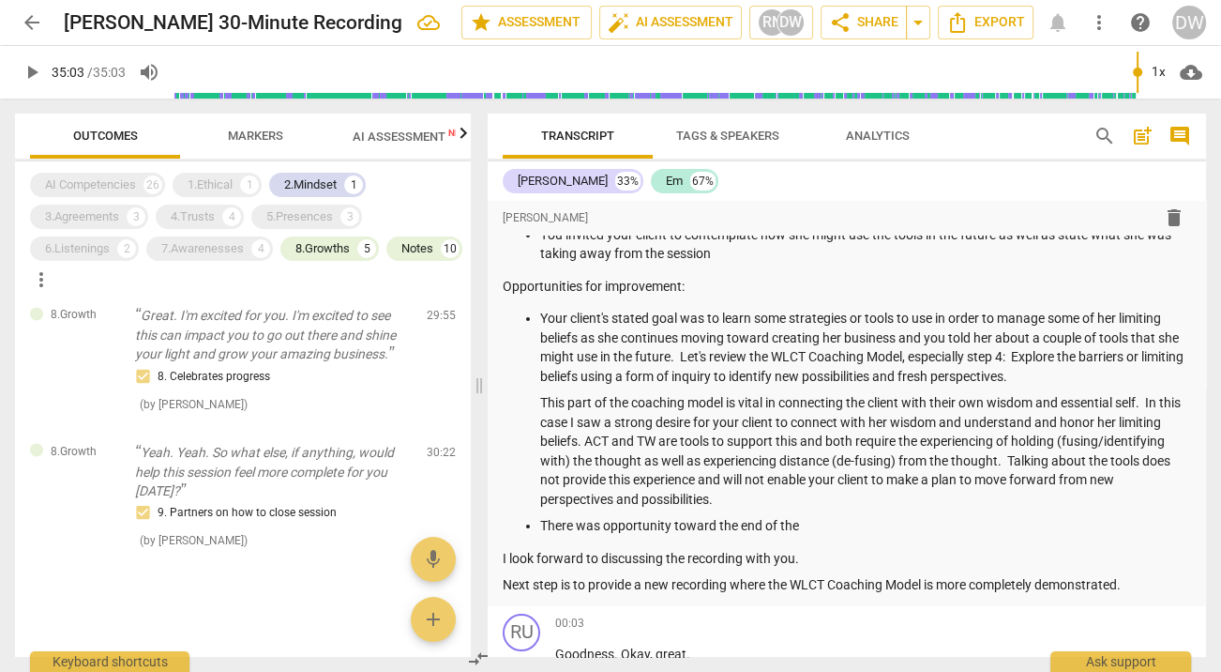
scroll to position [3403, 0]
click at [828, 525] on p "There was opportunity toward the end of the" at bounding box center [865, 526] width 651 height 20
drag, startPoint x: 542, startPoint y: 523, endPoint x: 1077, endPoint y: 531, distance: 534.7
click at [1077, 531] on p "There was opportunity toward the end of the session to enable the client to go …" at bounding box center [865, 526] width 651 height 20
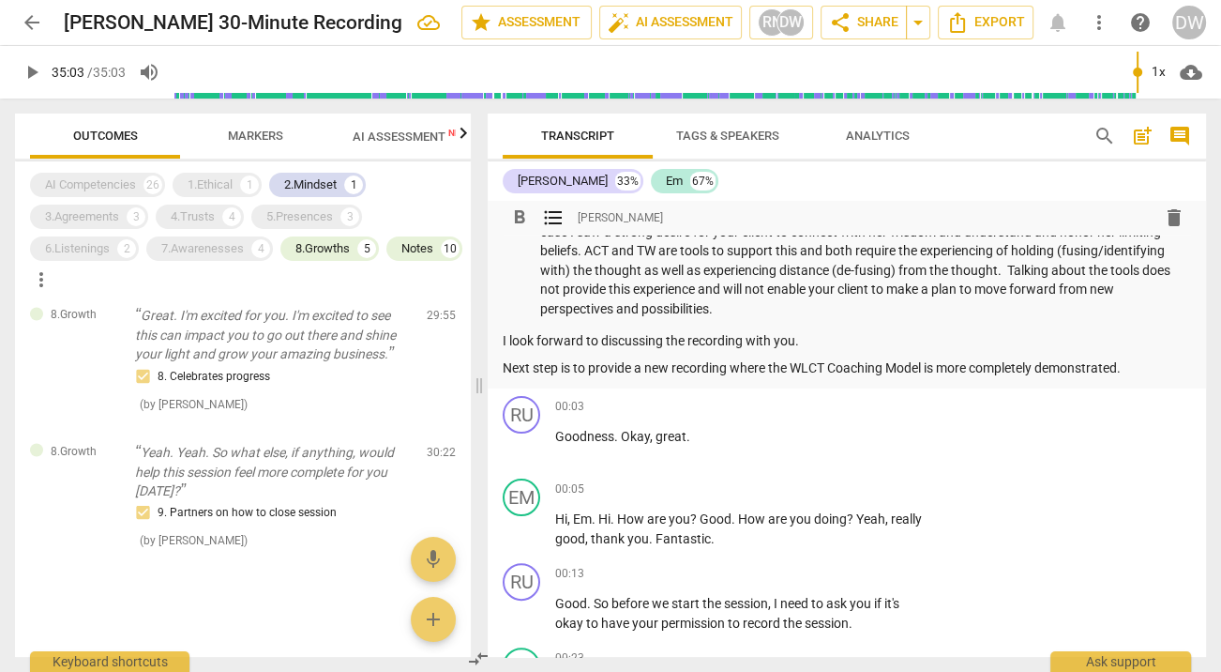
scroll to position [0, 0]
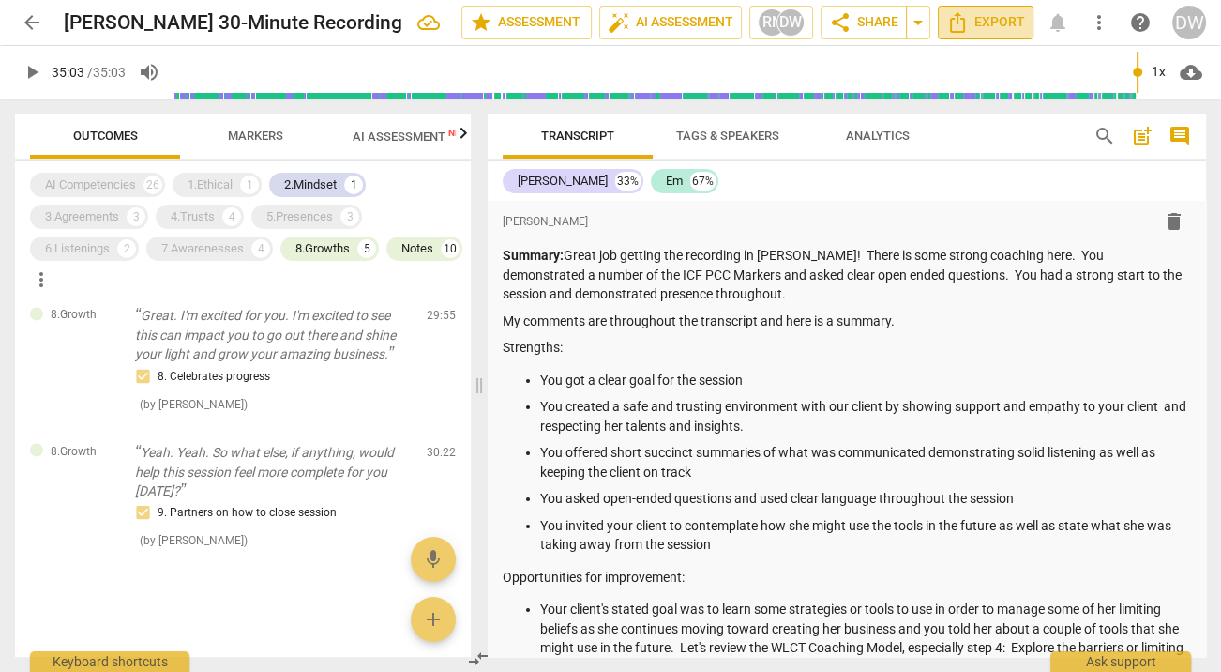
click at [992, 16] on span "Export" at bounding box center [985, 22] width 79 height 23
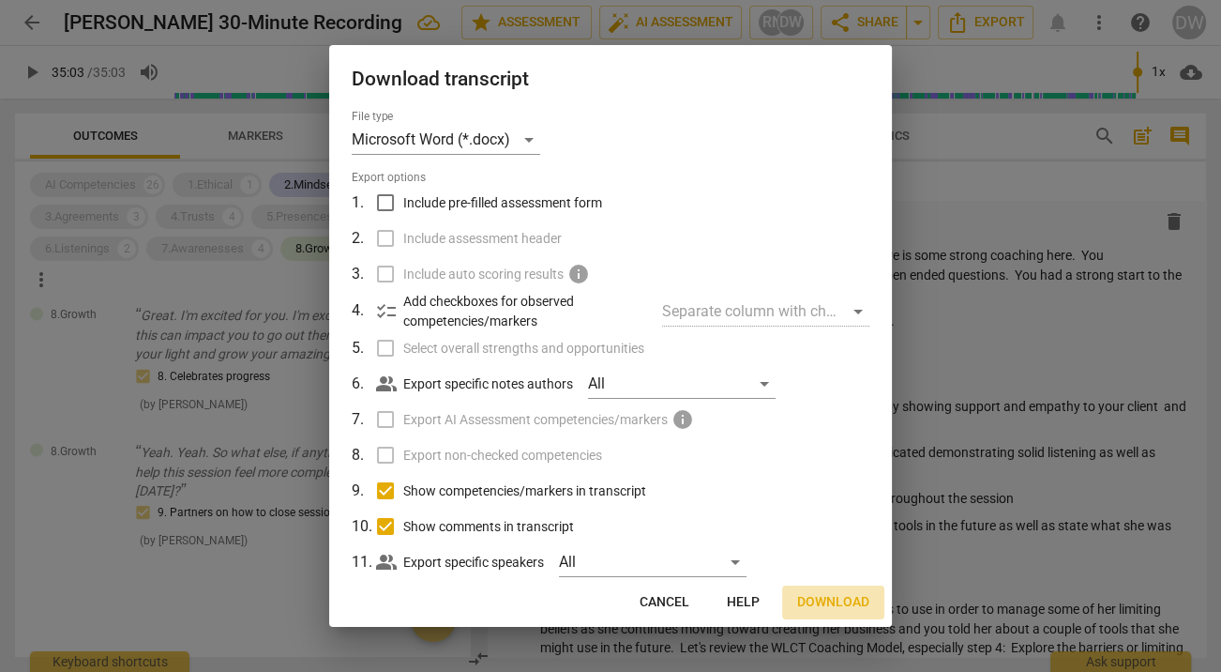
click at [857, 603] on span "Download" at bounding box center [833, 602] width 72 height 19
